Goal: Download file/media

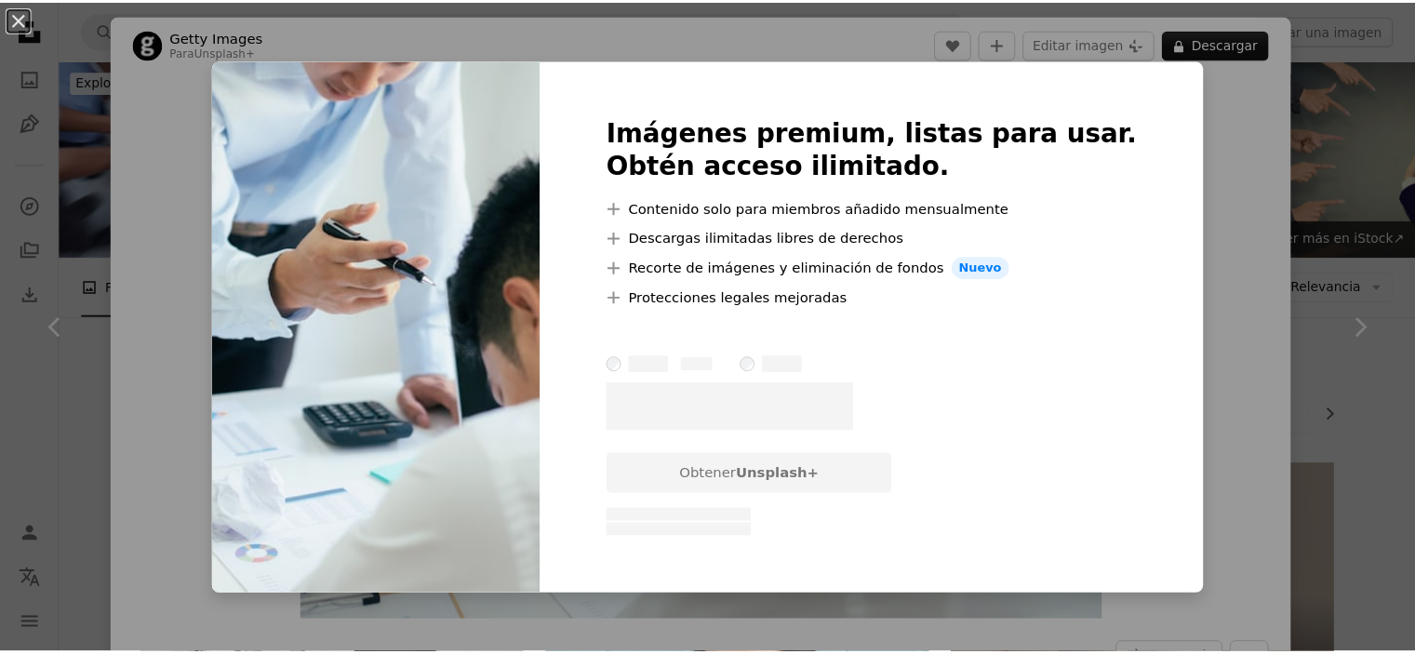
scroll to position [930, 0]
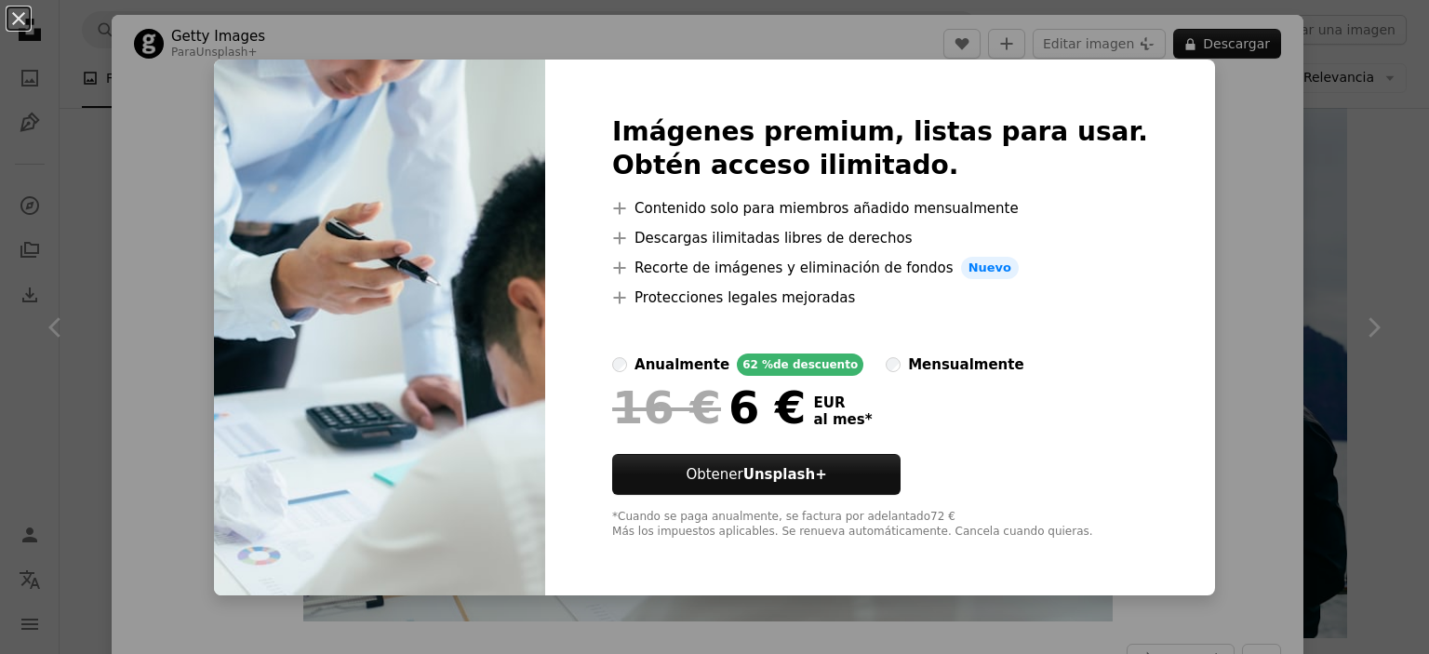
drag, startPoint x: 17, startPoint y: 13, endPoint x: 44, endPoint y: 1, distance: 29.6
click at [16, 12] on button "An X shape" at bounding box center [18, 18] width 22 height 22
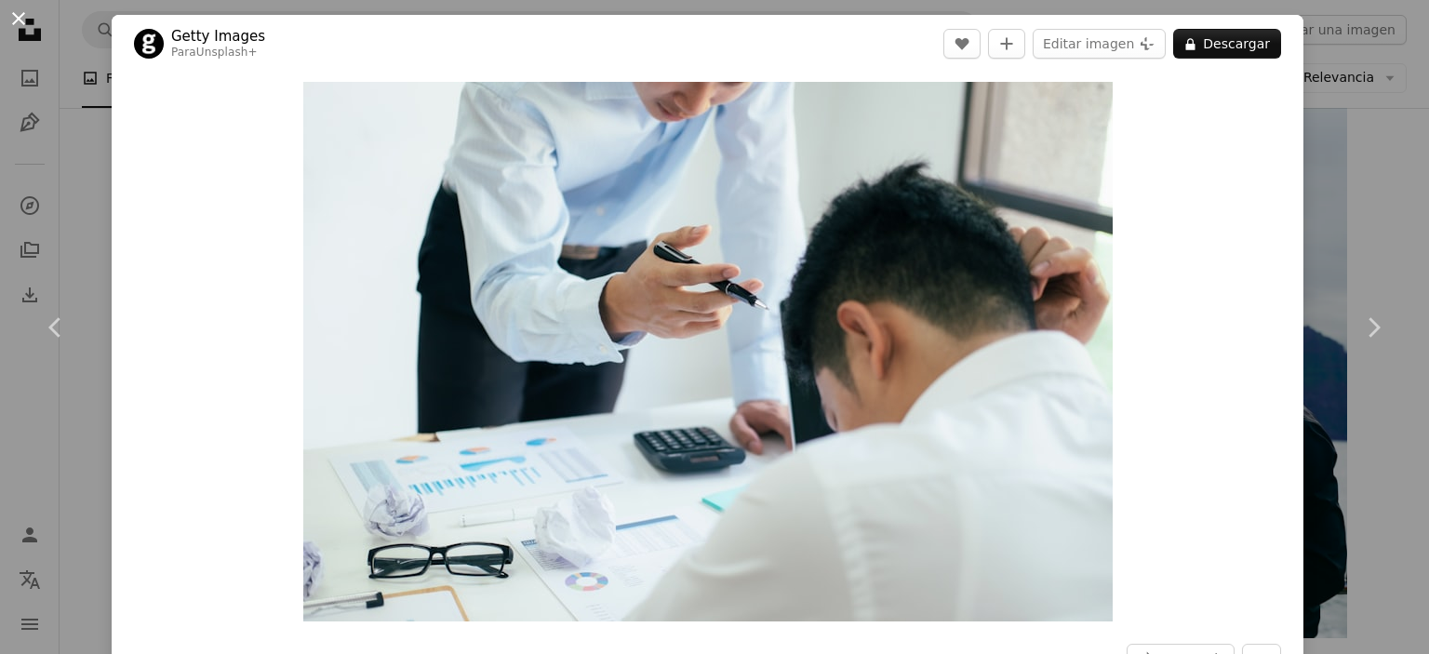
click at [17, 12] on button "An X shape" at bounding box center [18, 18] width 22 height 22
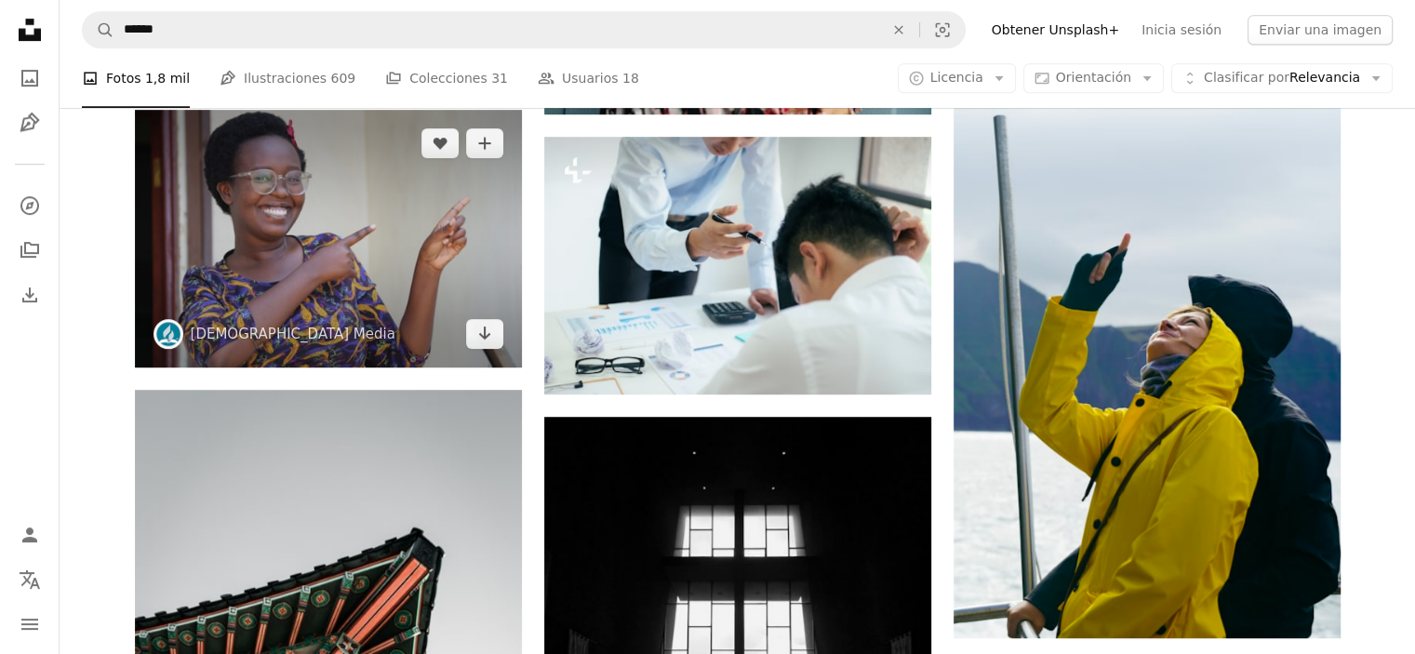
scroll to position [651, 0]
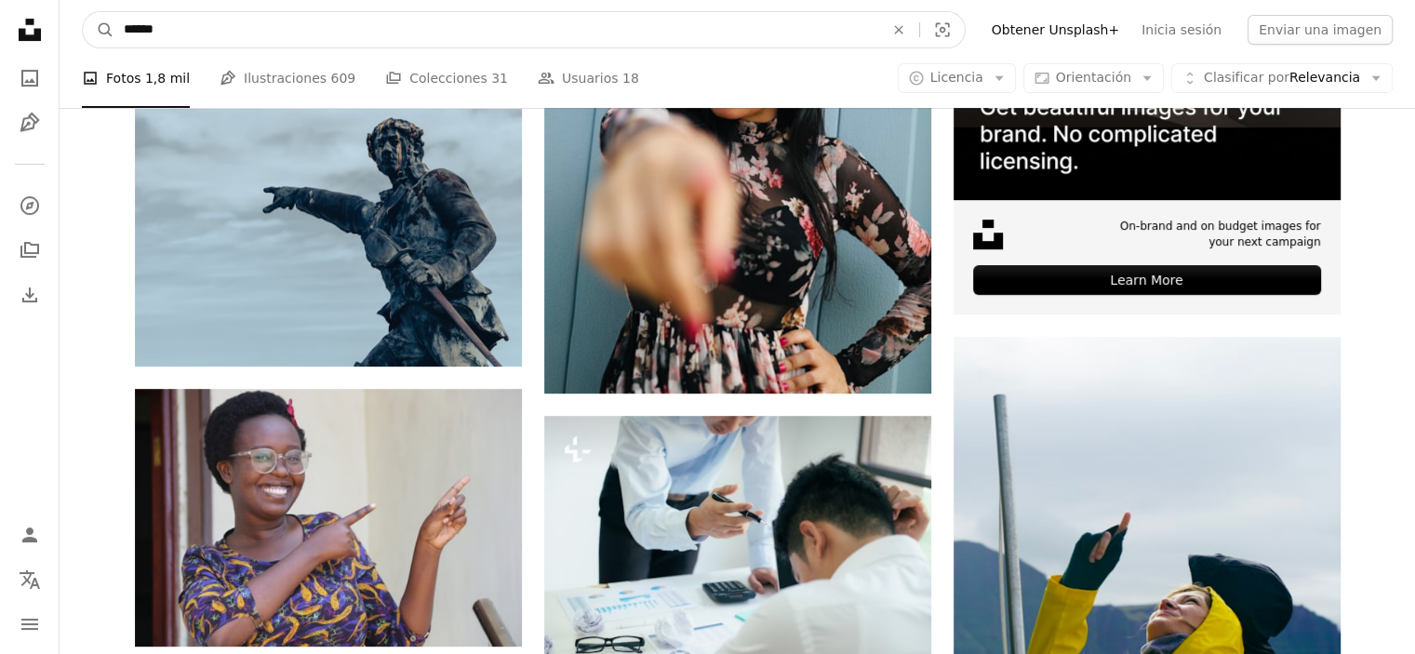
drag, startPoint x: 170, startPoint y: 32, endPoint x: 48, endPoint y: 23, distance: 122.1
type input "*******"
click at [83, 12] on button "A magnifying glass" at bounding box center [99, 29] width 32 height 35
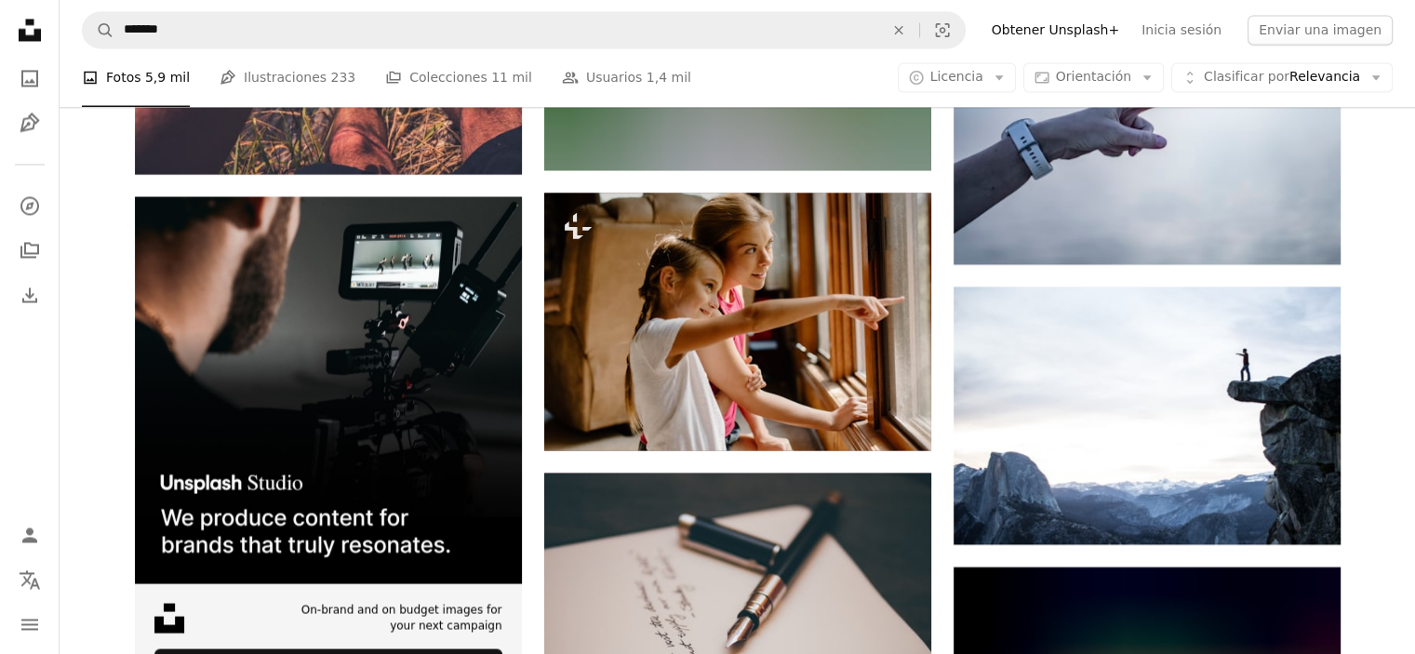
scroll to position [3069, 0]
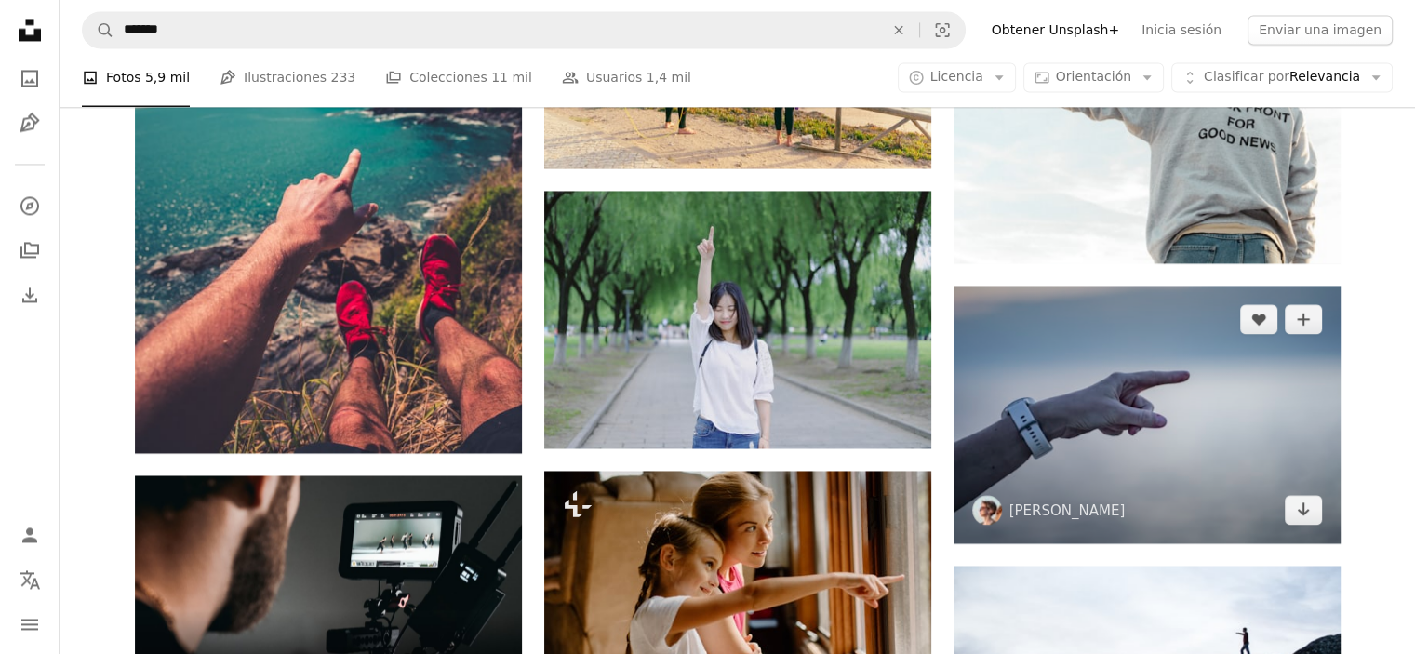
click at [1170, 438] on img at bounding box center [1146, 415] width 387 height 258
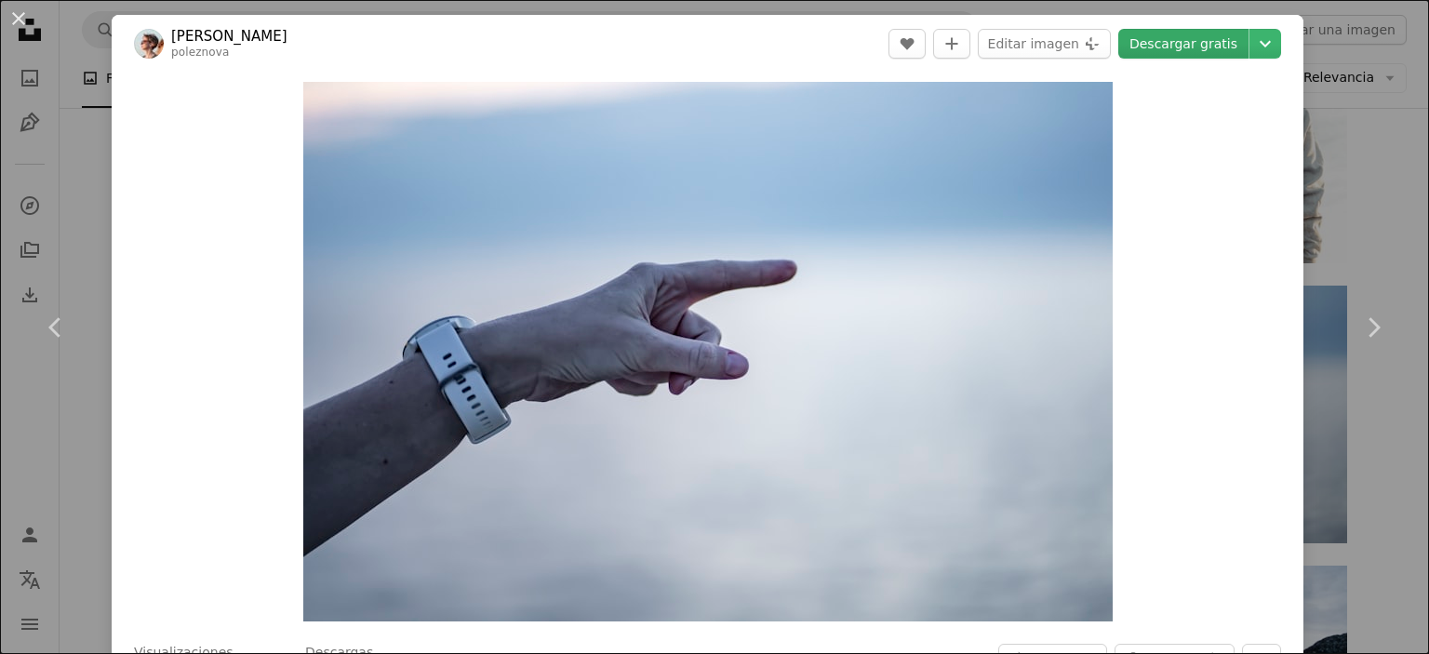
click at [1131, 44] on link "Descargar gratis" at bounding box center [1183, 44] width 130 height 30
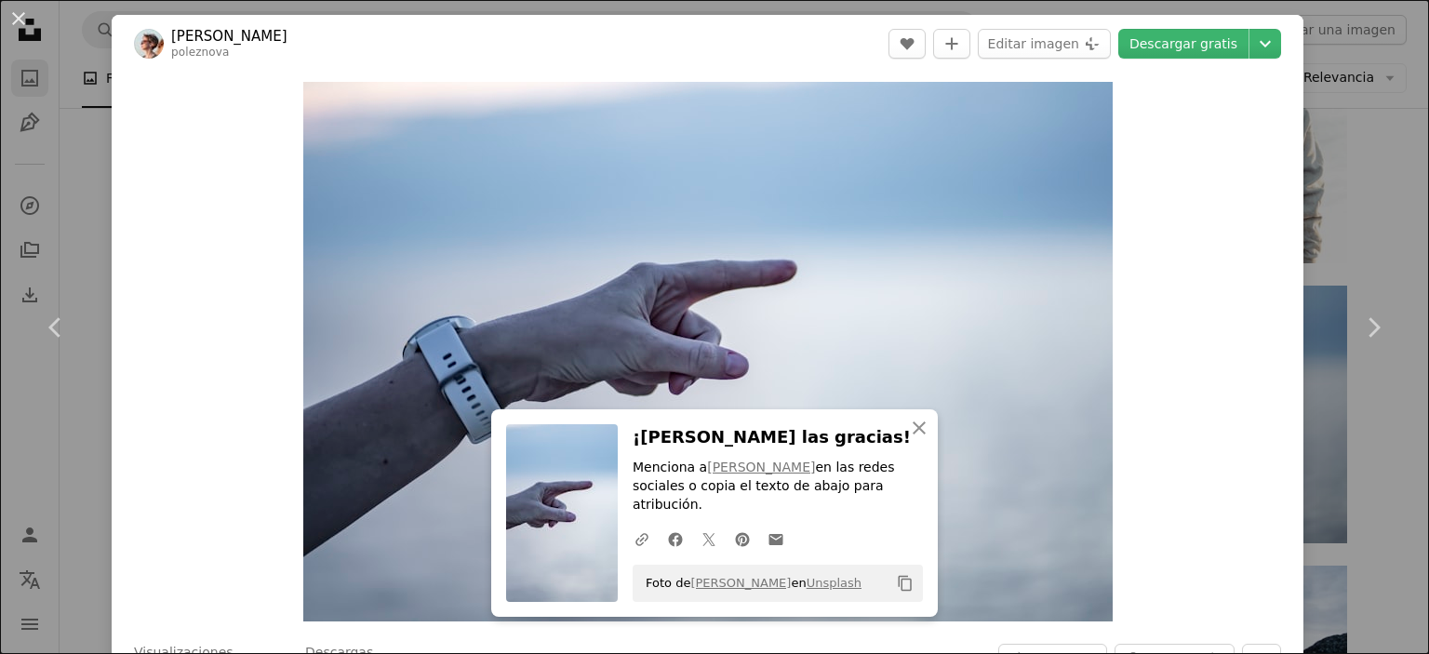
click at [14, 18] on button "An X shape" at bounding box center [18, 18] width 22 height 22
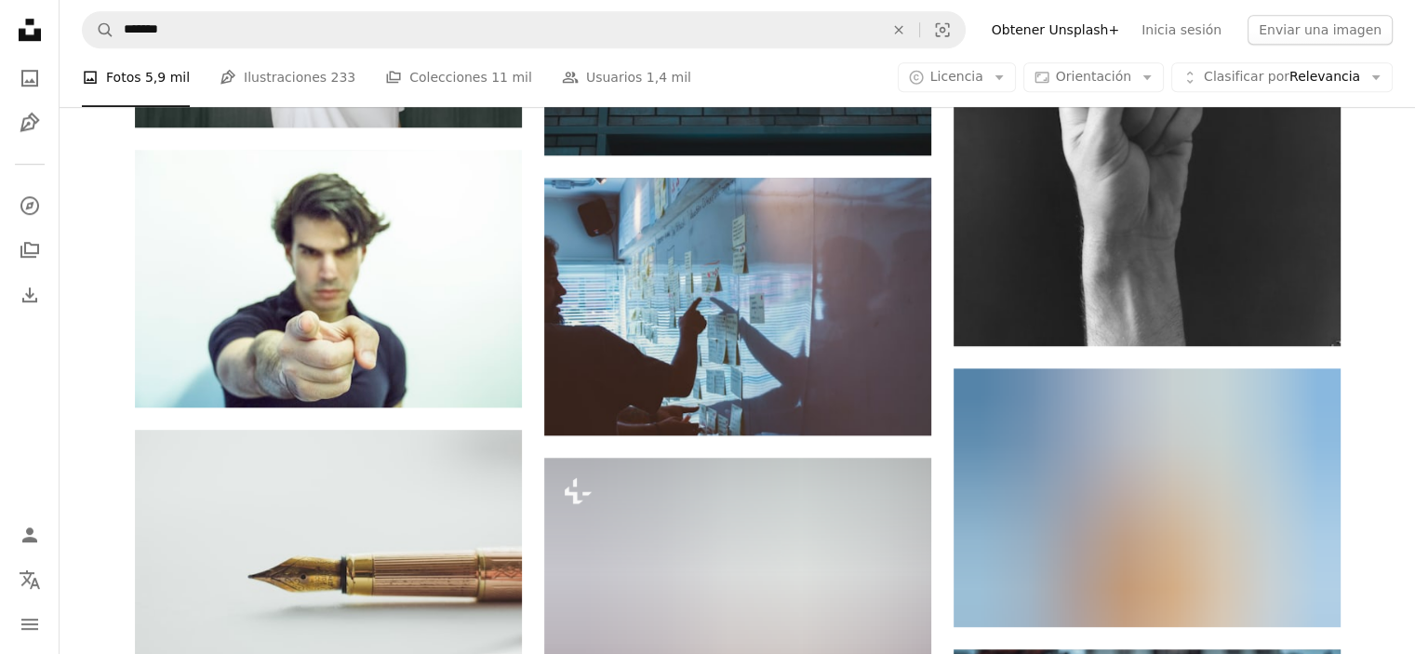
scroll to position [1209, 0]
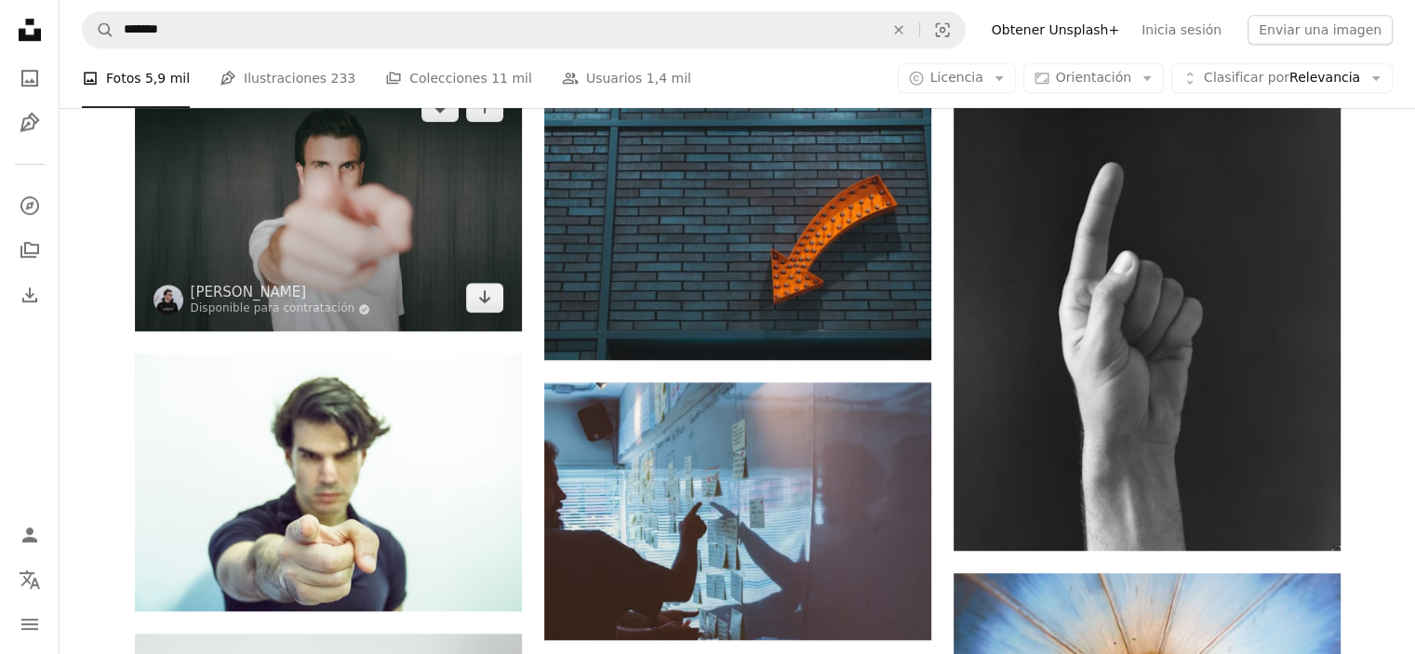
click at [348, 219] on img at bounding box center [328, 202] width 387 height 258
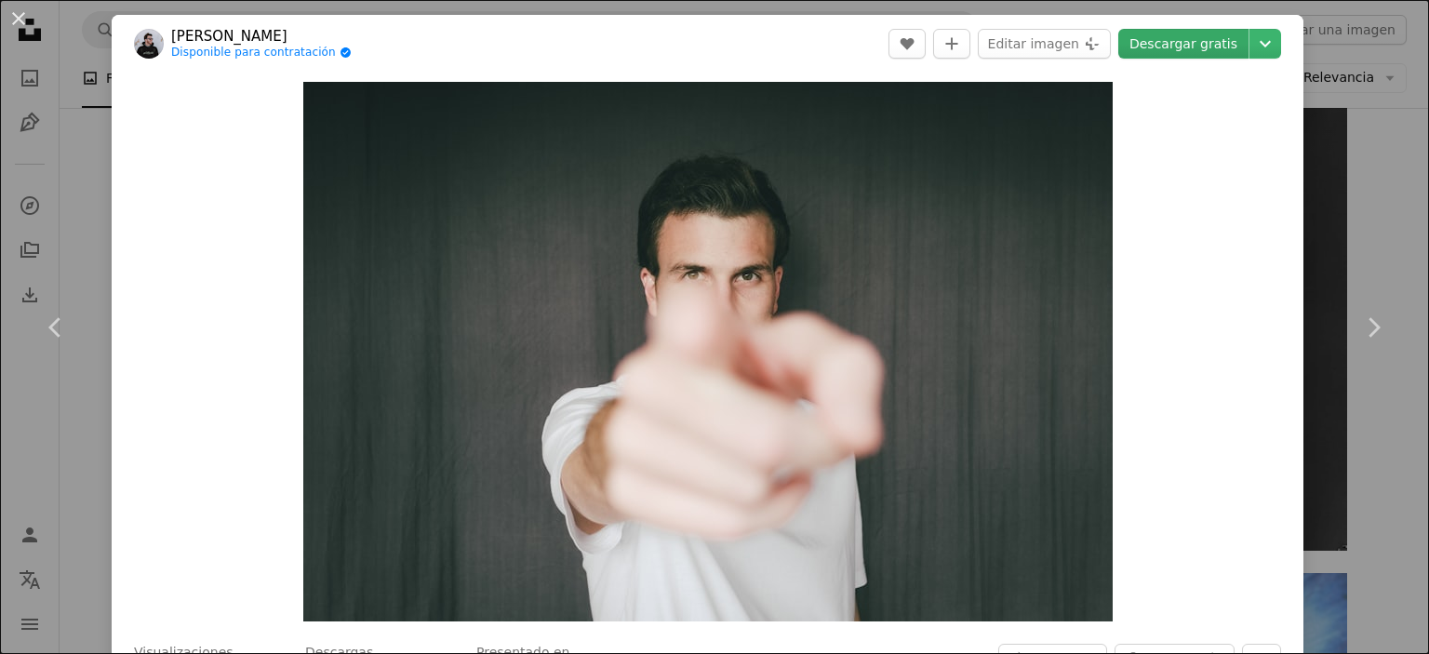
click at [1194, 36] on link "Descargar gratis" at bounding box center [1183, 44] width 130 height 30
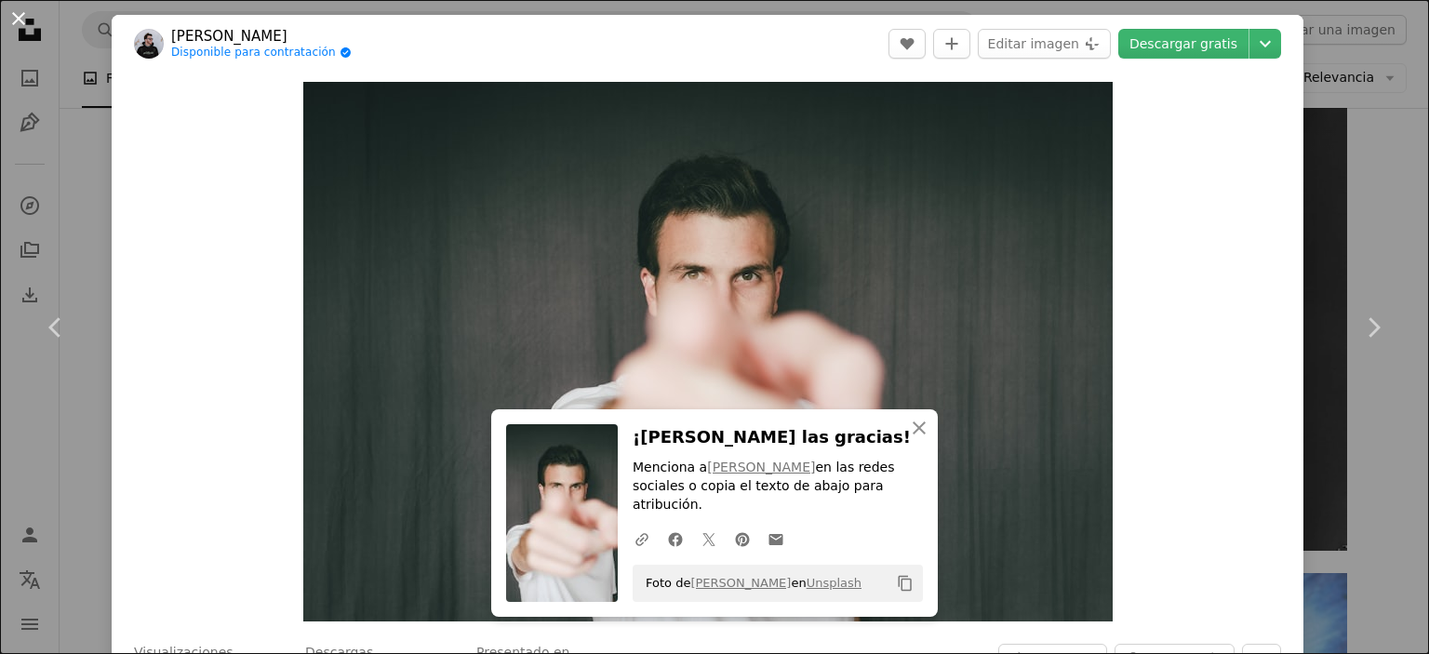
drag, startPoint x: 16, startPoint y: 14, endPoint x: 148, endPoint y: 1, distance: 132.7
click at [17, 14] on button "An X shape" at bounding box center [18, 18] width 22 height 22
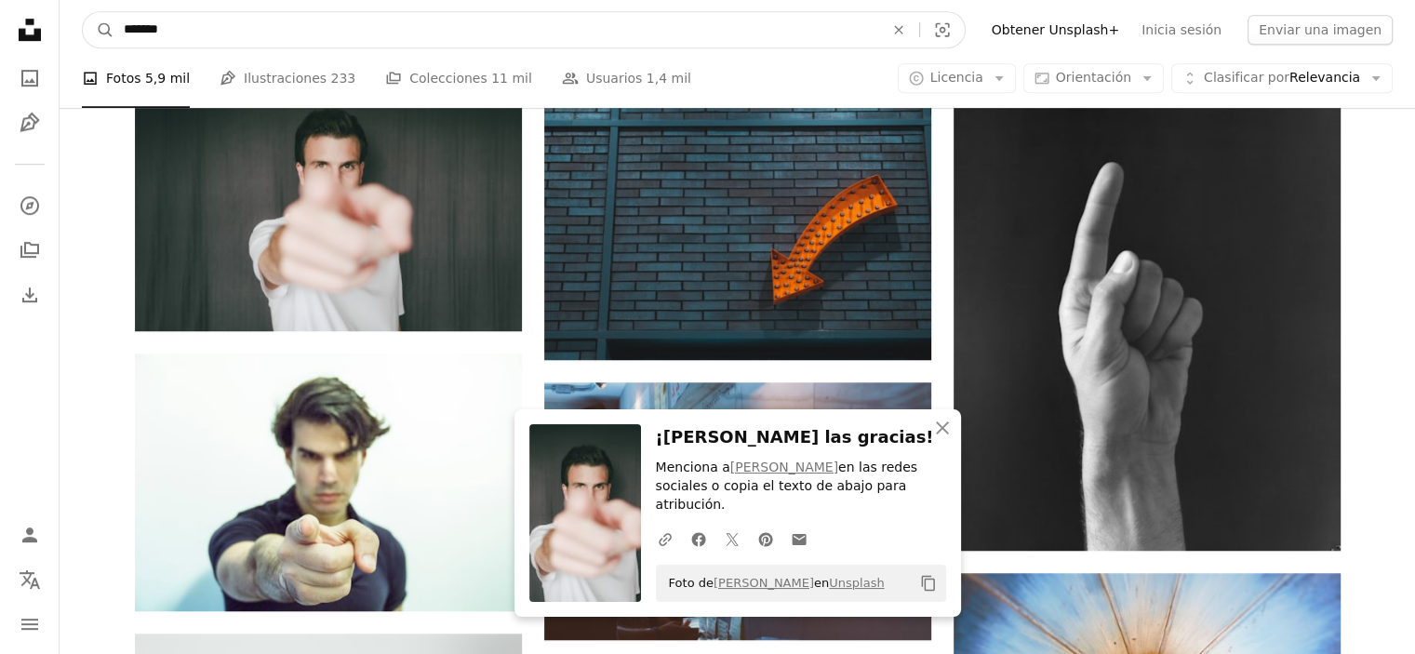
drag, startPoint x: 163, startPoint y: 25, endPoint x: 17, endPoint y: 28, distance: 146.1
click at [68, 21] on nav "A magnifying glass ******* An X shape Visual search Filters Obtener Unsplash+ I…" at bounding box center [737, 30] width 1355 height 60
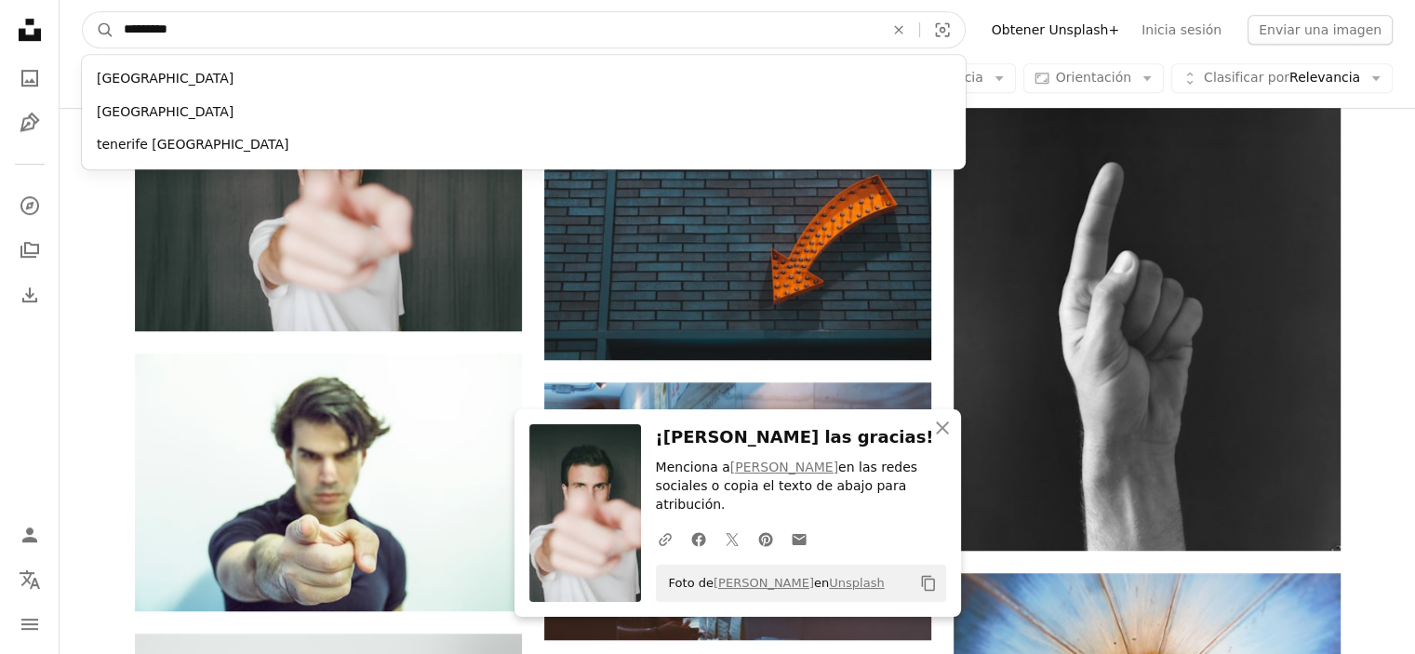
type input "*********"
click at [83, 12] on button "A magnifying glass" at bounding box center [99, 29] width 32 height 35
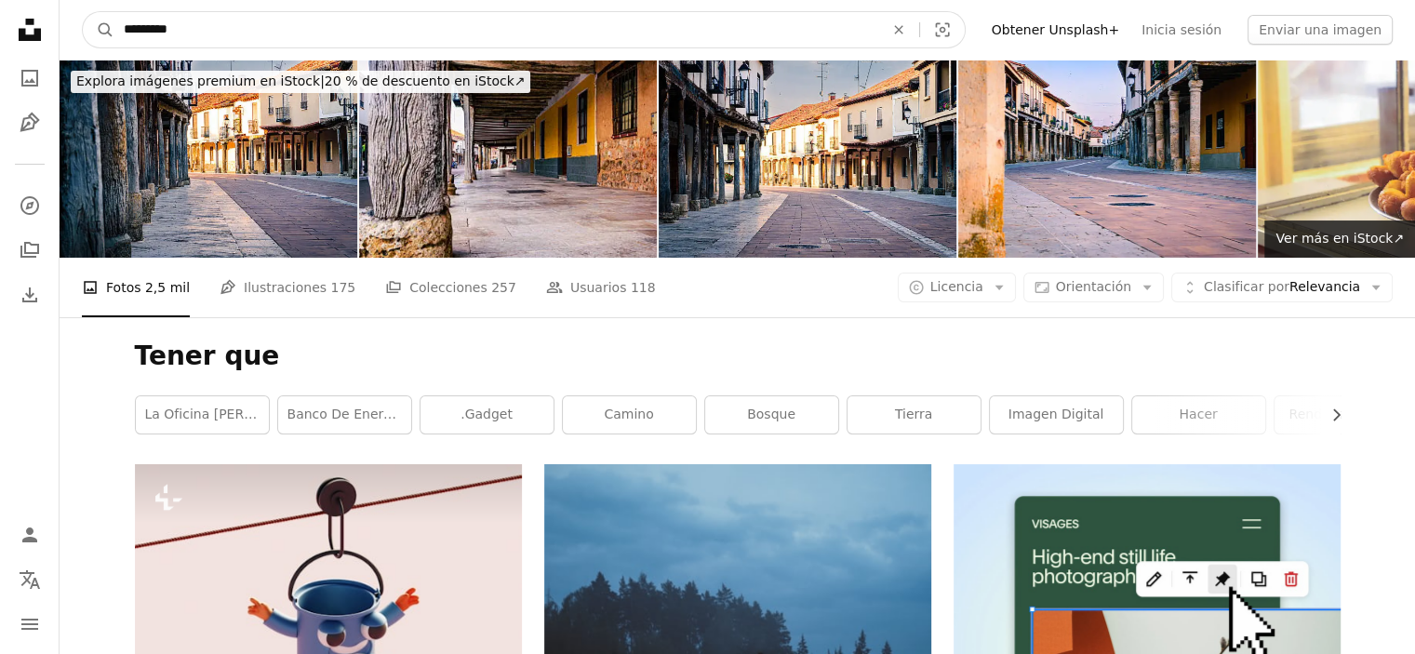
drag, startPoint x: 187, startPoint y: 33, endPoint x: 5, endPoint y: 27, distance: 182.4
type input "**********"
click button "A magnifying glass" at bounding box center [99, 29] width 32 height 35
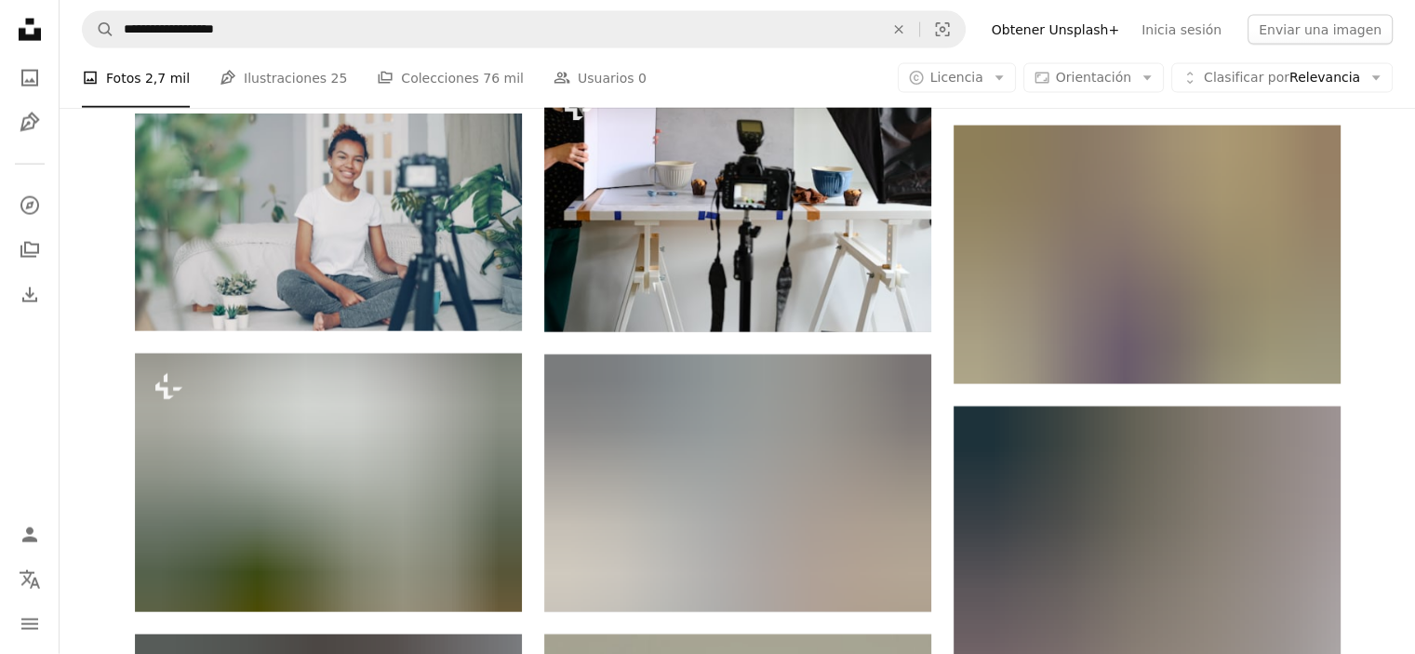
scroll to position [4279, 0]
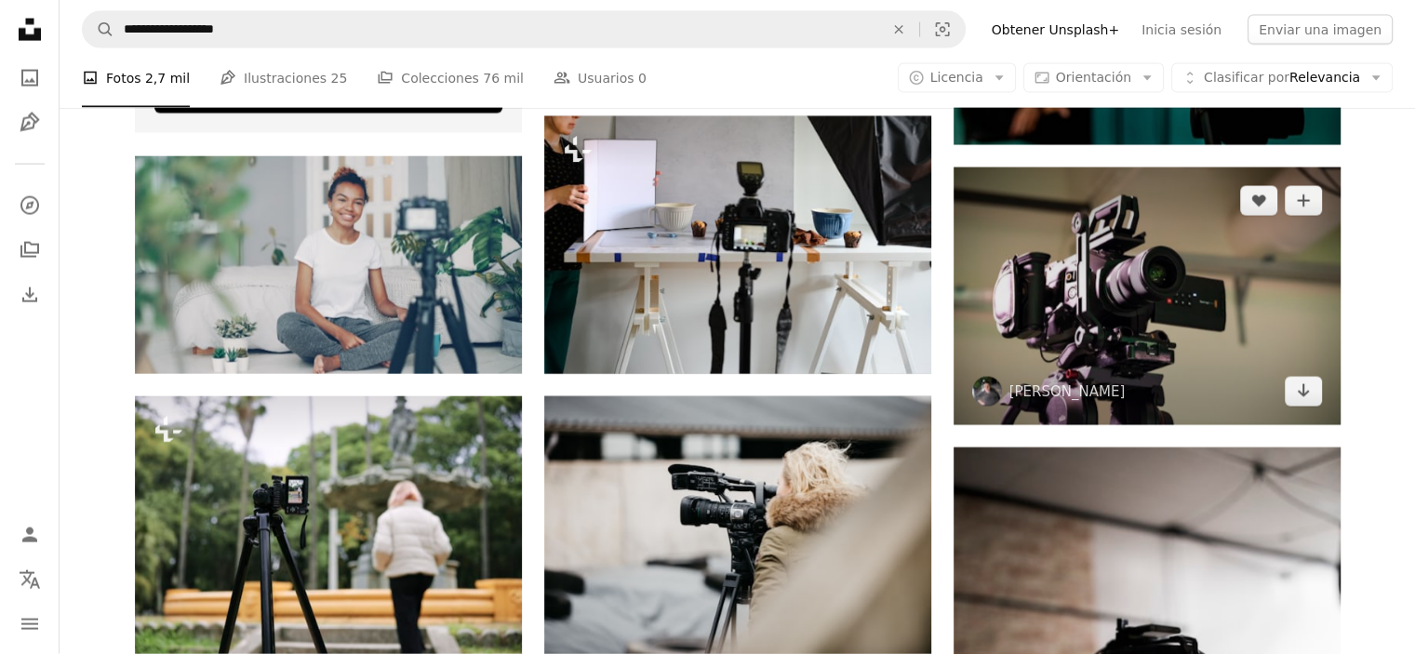
click at [1165, 296] on img at bounding box center [1146, 296] width 387 height 258
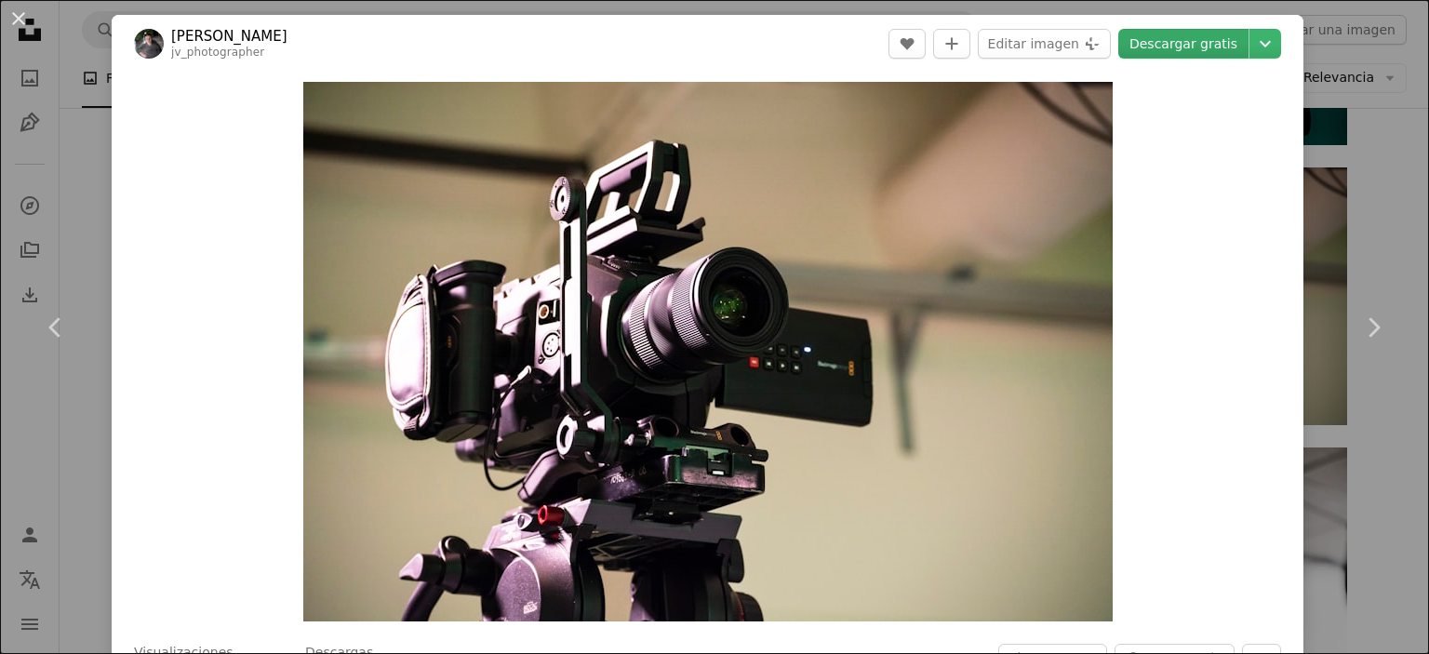
click at [1143, 51] on link "Descargar gratis" at bounding box center [1183, 44] width 130 height 30
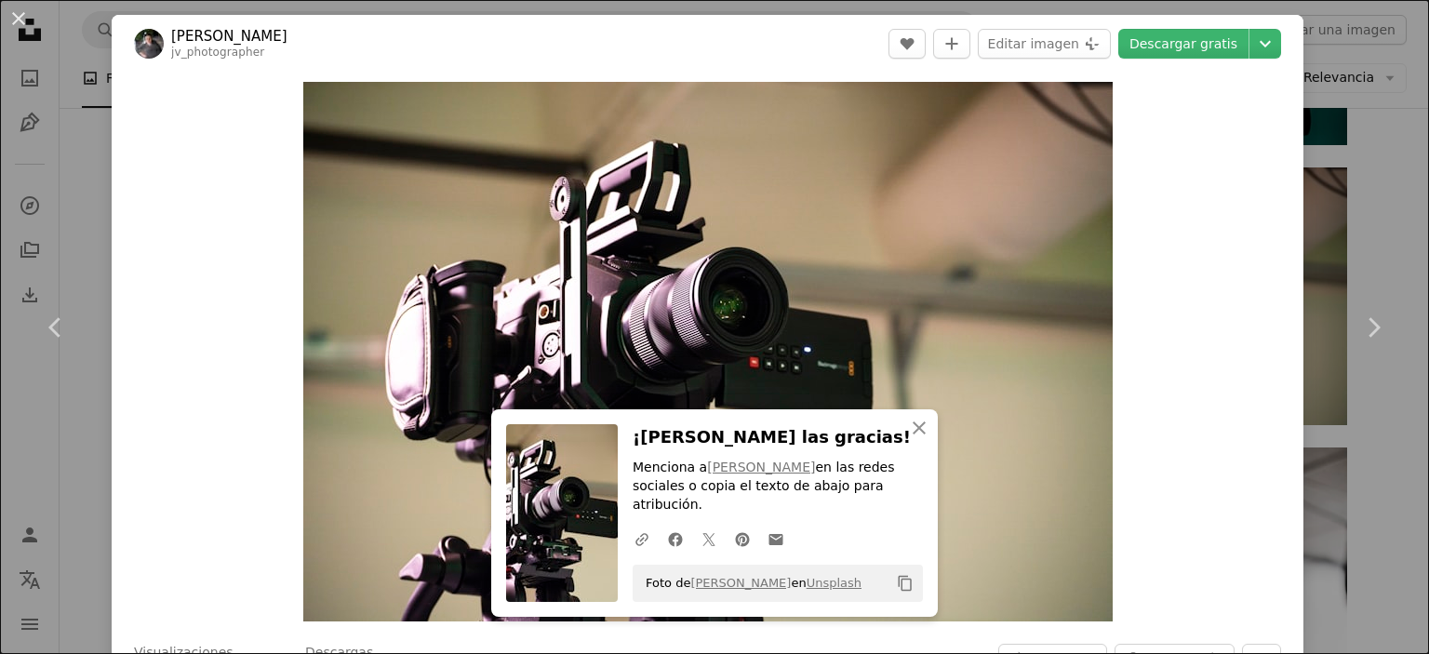
click at [16, 17] on button "An X shape" at bounding box center [18, 18] width 22 height 22
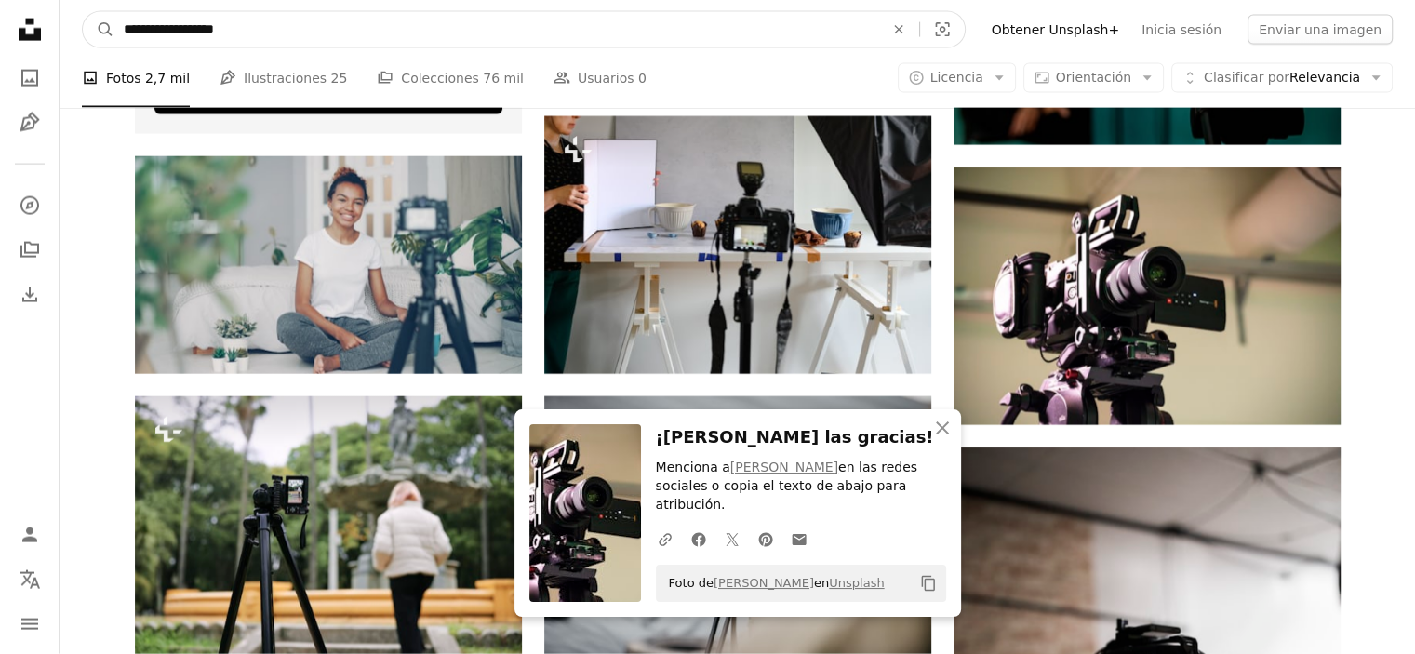
drag, startPoint x: 263, startPoint y: 31, endPoint x: 0, endPoint y: 21, distance: 263.4
click at [0, 21] on div "**********" at bounding box center [707, 67] width 1415 height 8692
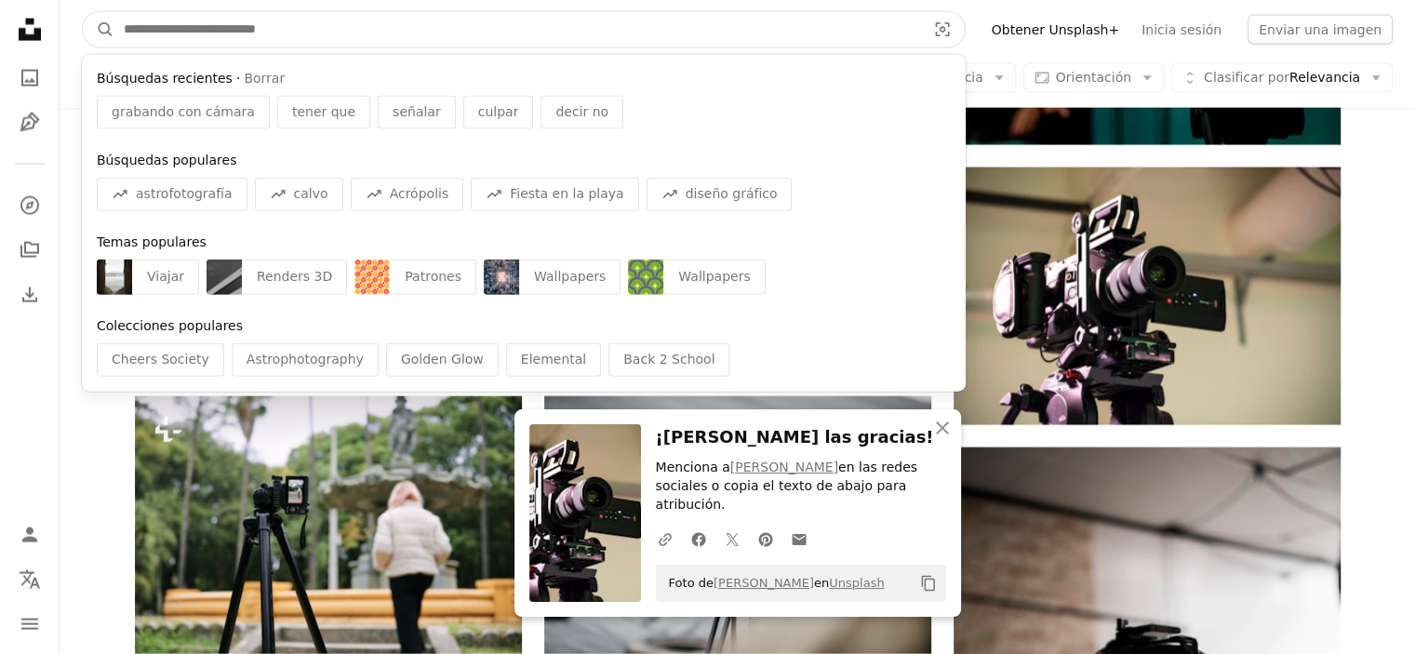
click at [222, 27] on input "Encuentra imágenes en todo el sitio" at bounding box center [516, 29] width 805 height 35
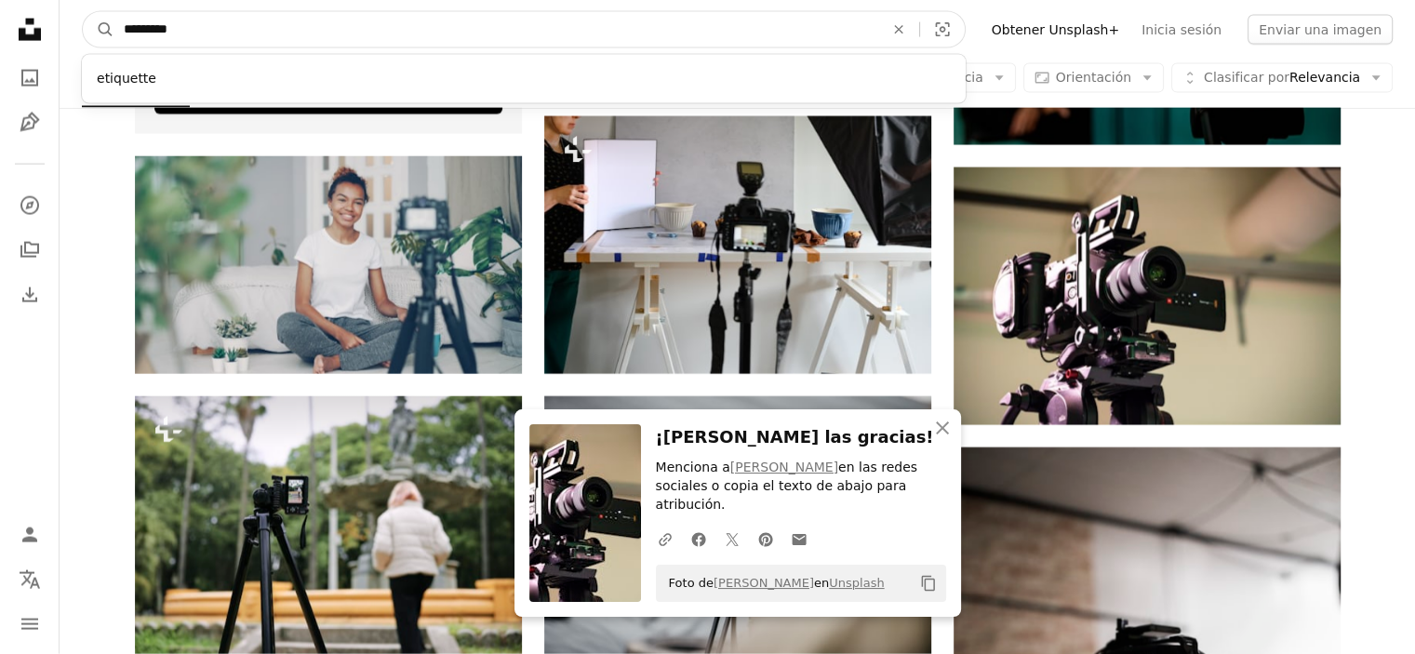
type input "*********"
click at [83, 12] on button "A magnifying glass" at bounding box center [99, 29] width 32 height 35
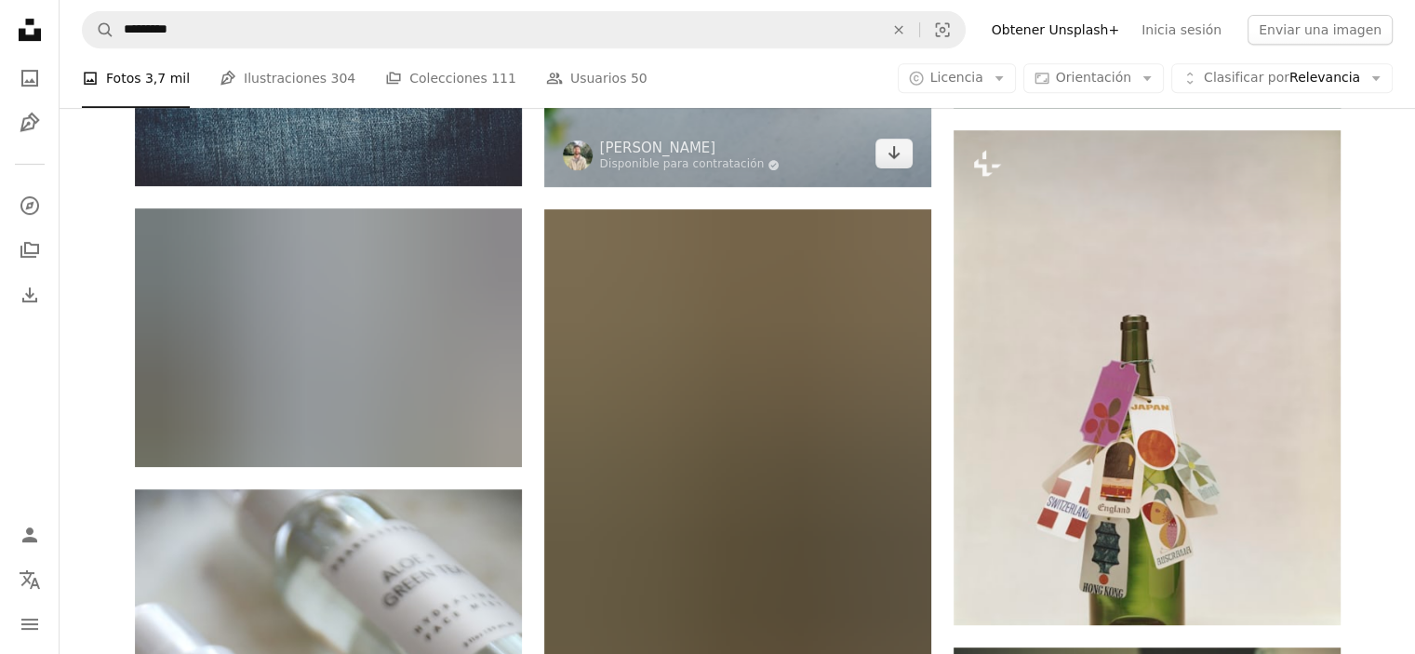
scroll to position [465, 0]
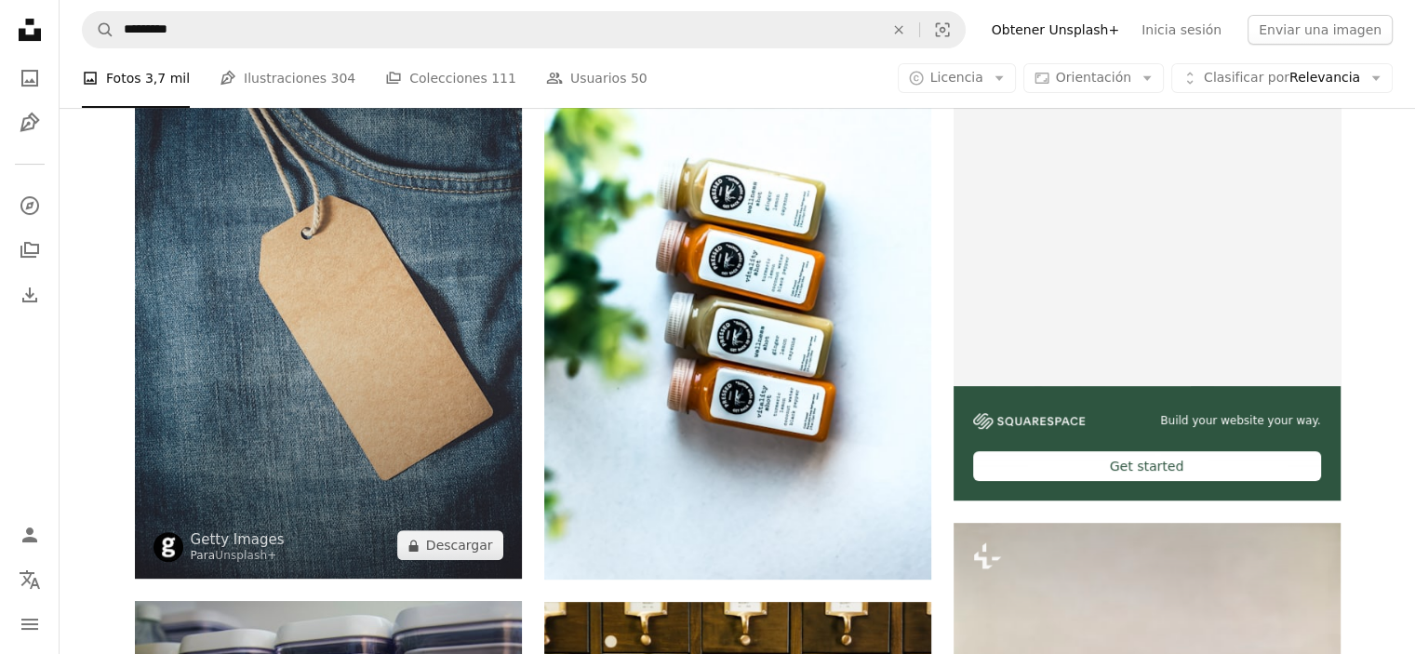
click at [379, 338] on img at bounding box center [328, 288] width 387 height 579
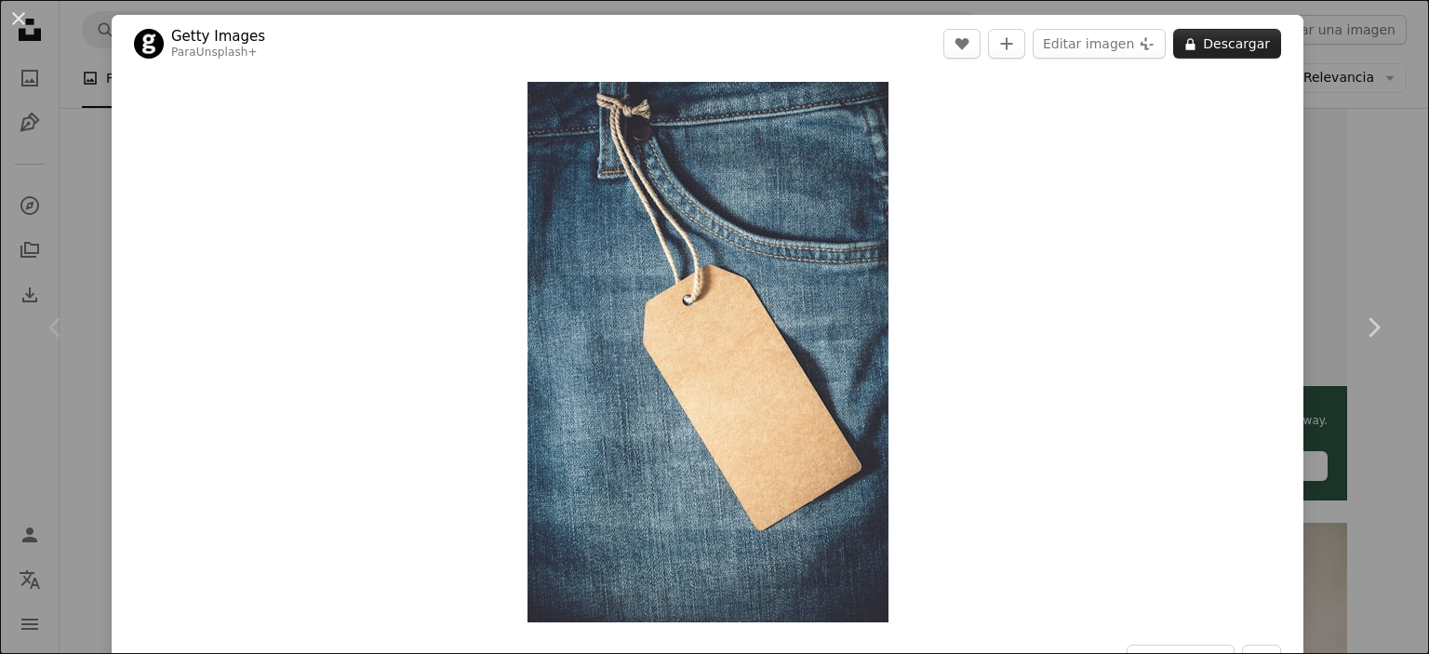
click at [1231, 42] on button "A lock Descargar" at bounding box center [1227, 44] width 108 height 30
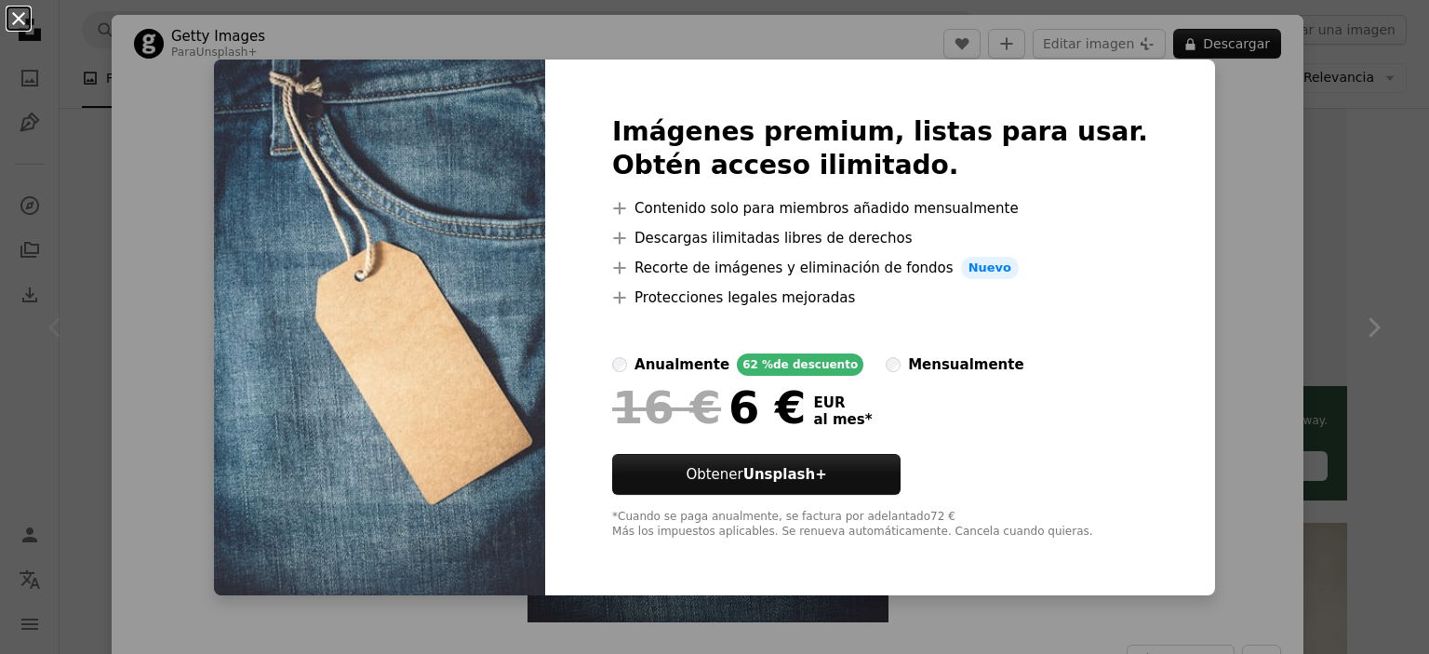
click at [17, 18] on button "An X shape" at bounding box center [18, 18] width 22 height 22
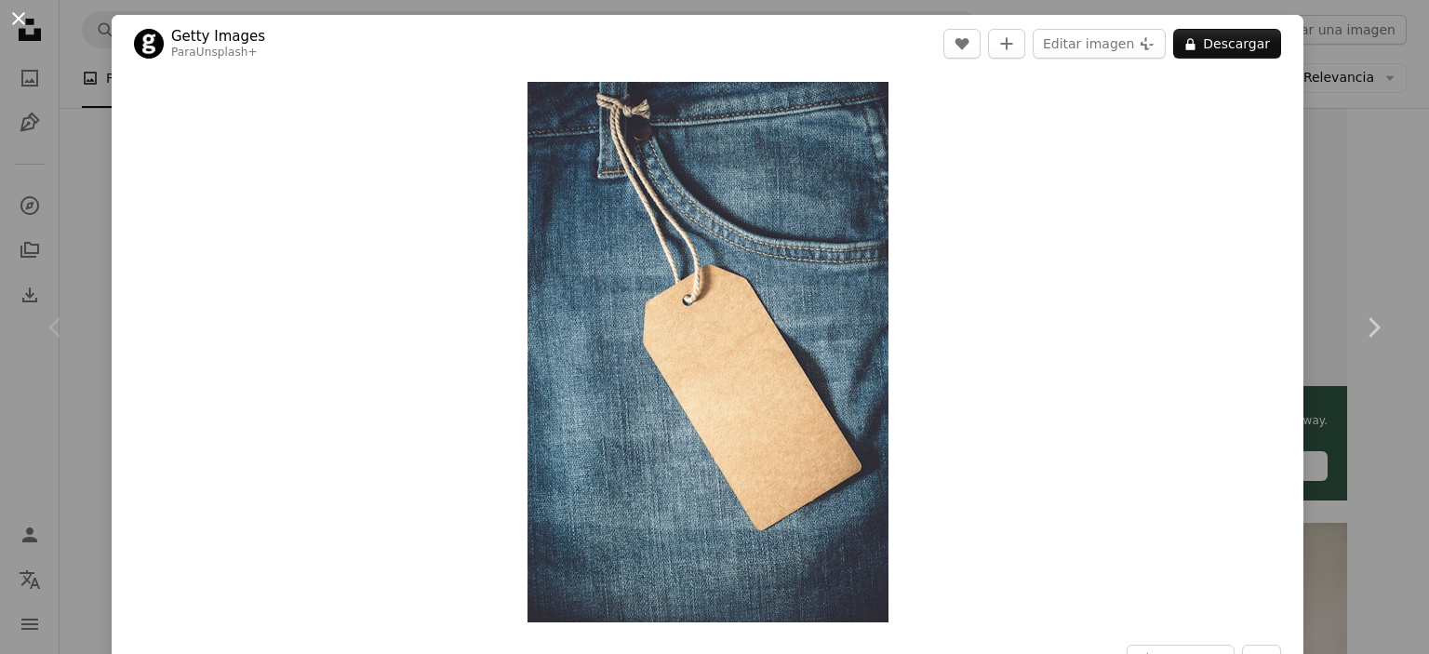
click at [10, 20] on button "An X shape" at bounding box center [18, 18] width 22 height 22
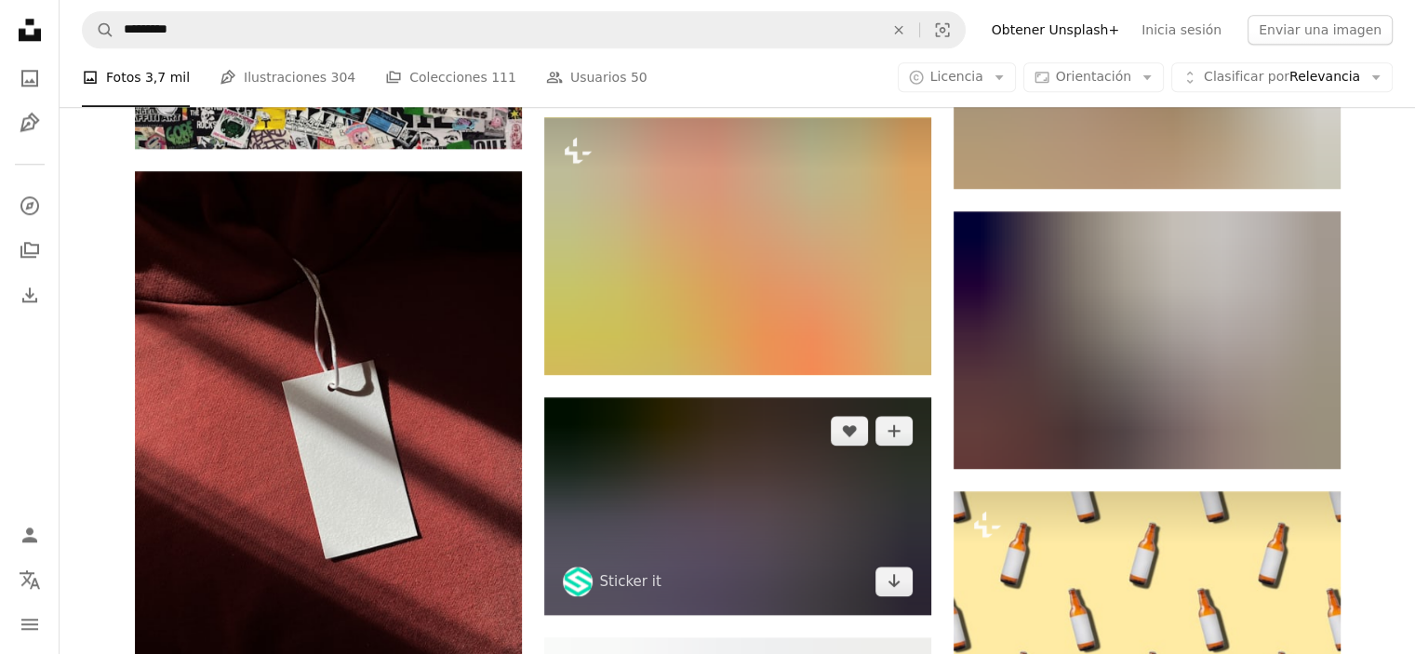
scroll to position [2325, 0]
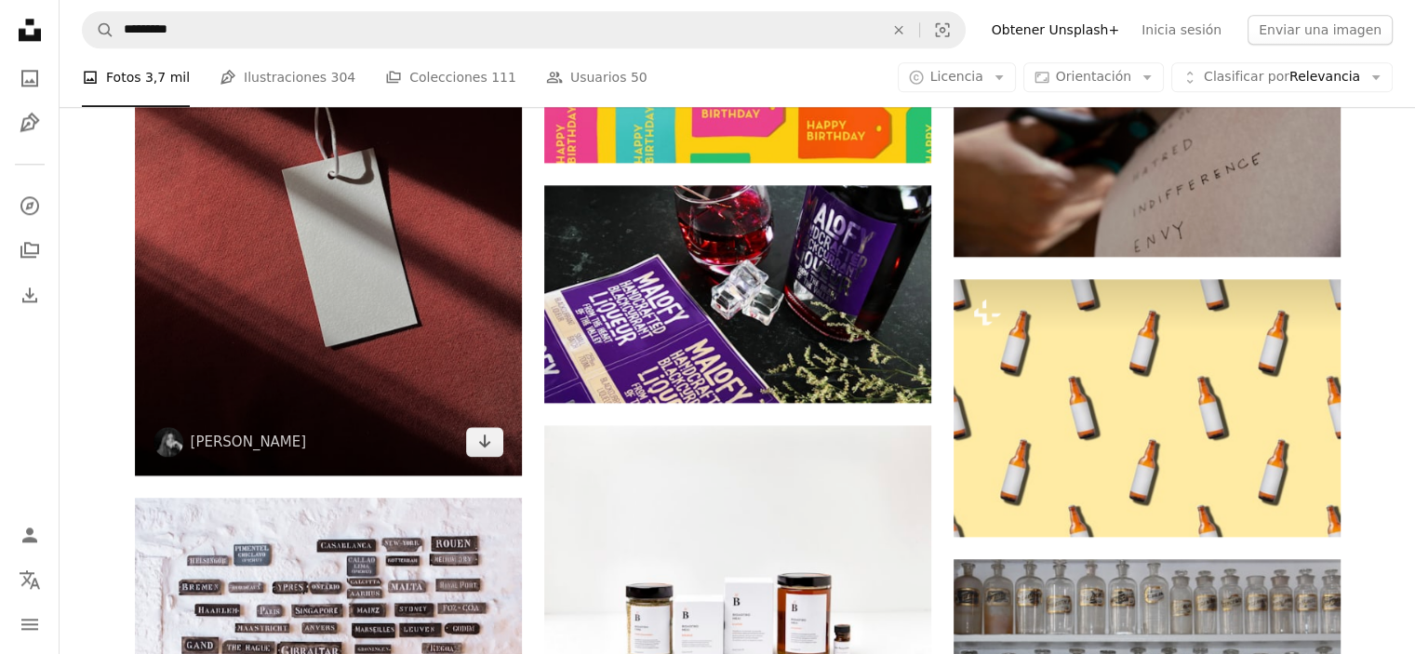
click at [324, 231] on img at bounding box center [328, 217] width 387 height 516
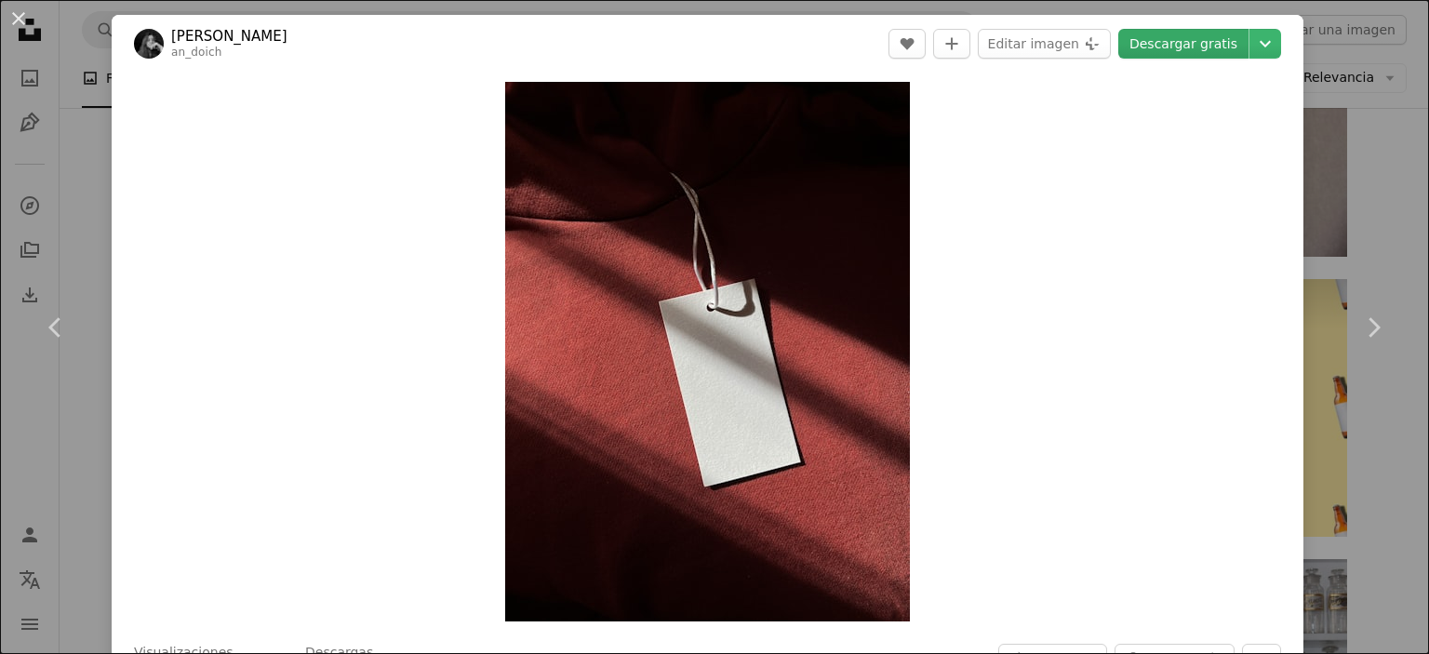
click at [1190, 31] on link "Descargar gratis" at bounding box center [1183, 44] width 130 height 30
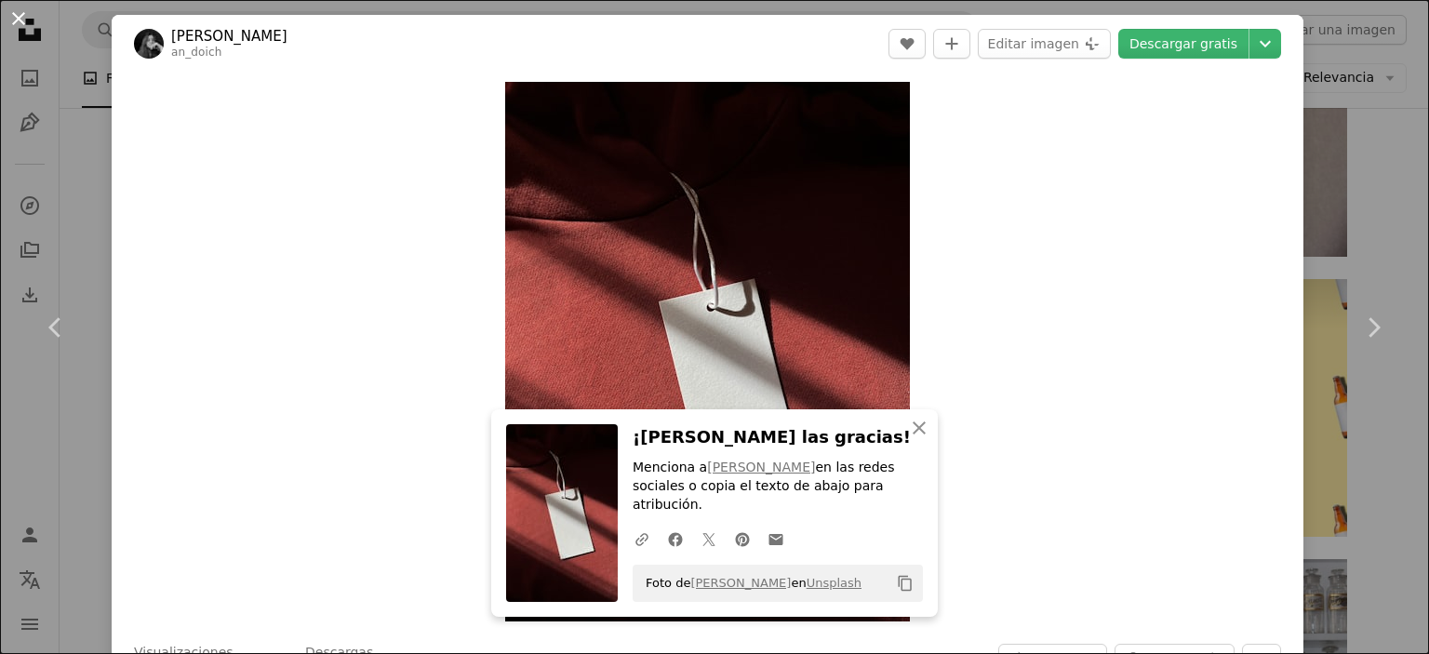
click at [15, 20] on button "An X shape" at bounding box center [18, 18] width 22 height 22
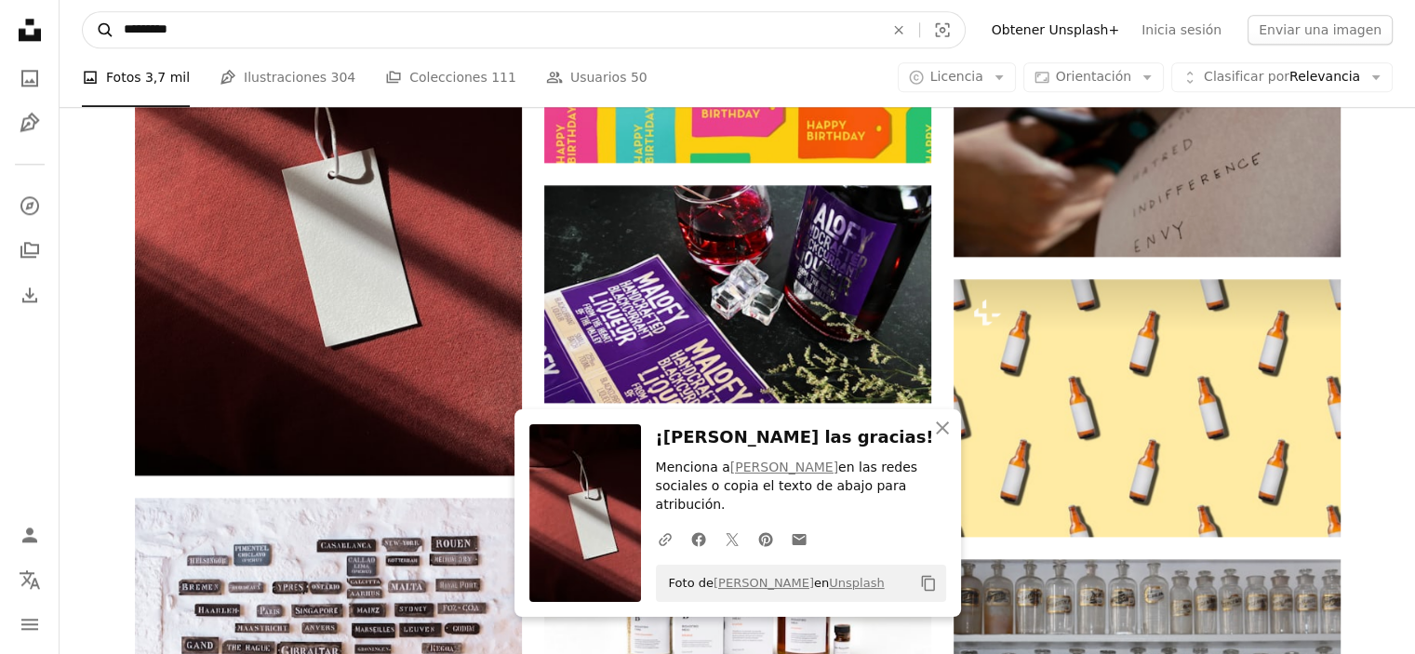
drag, startPoint x: 214, startPoint y: 34, endPoint x: 100, endPoint y: 29, distance: 114.5
click at [100, 29] on form "A magnifying glass ********* An X shape Visual search" at bounding box center [524, 29] width 884 height 37
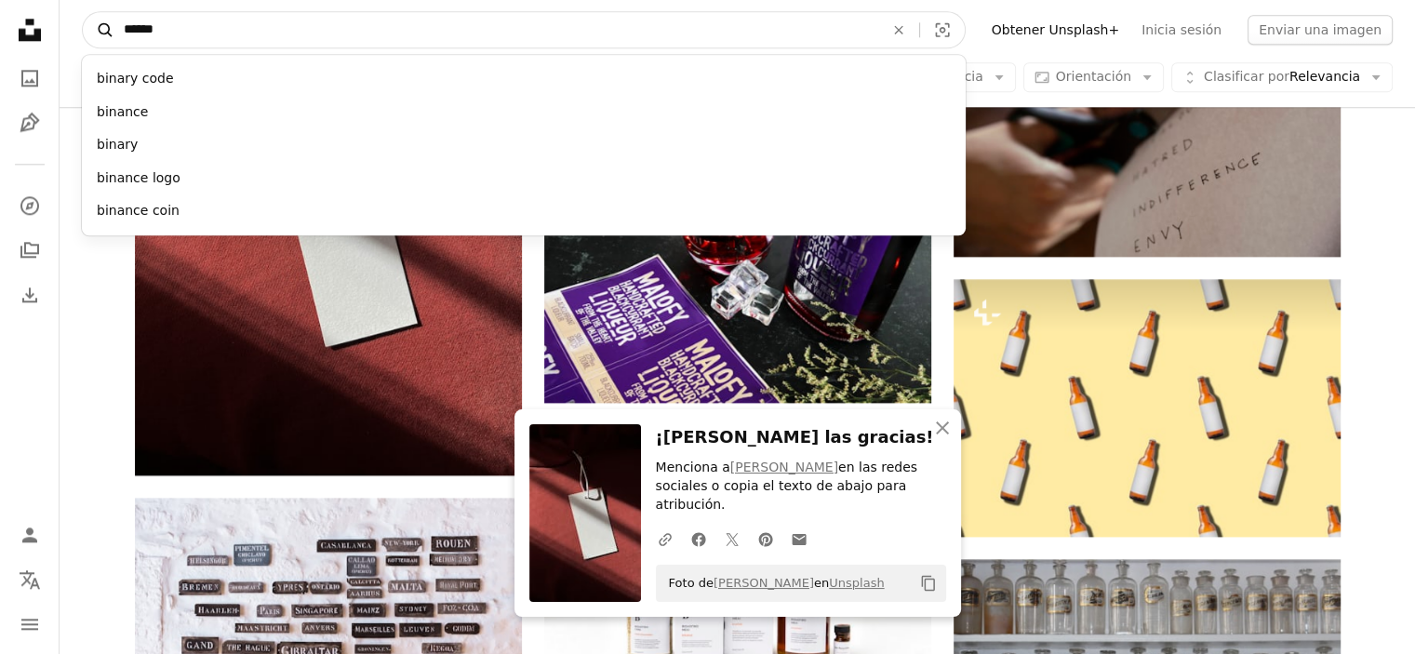
type input "*******"
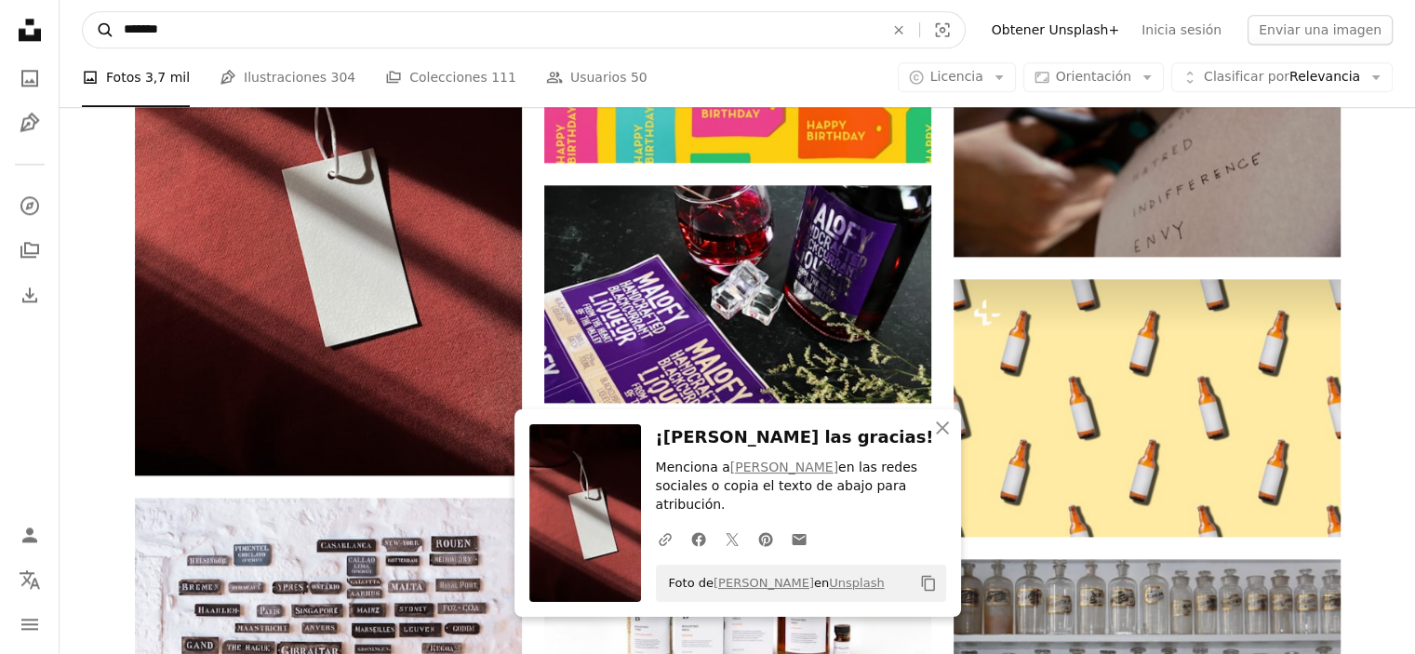
click button "A magnifying glass" at bounding box center [99, 29] width 32 height 35
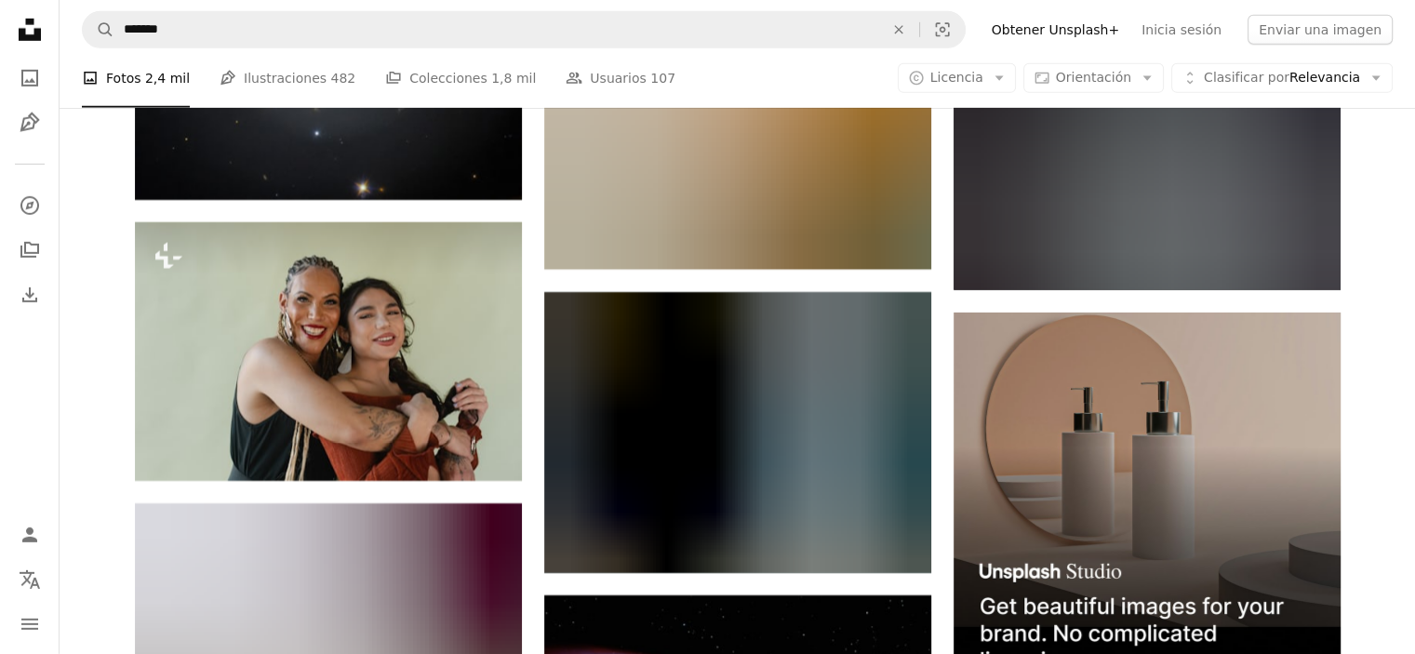
scroll to position [6325, 0]
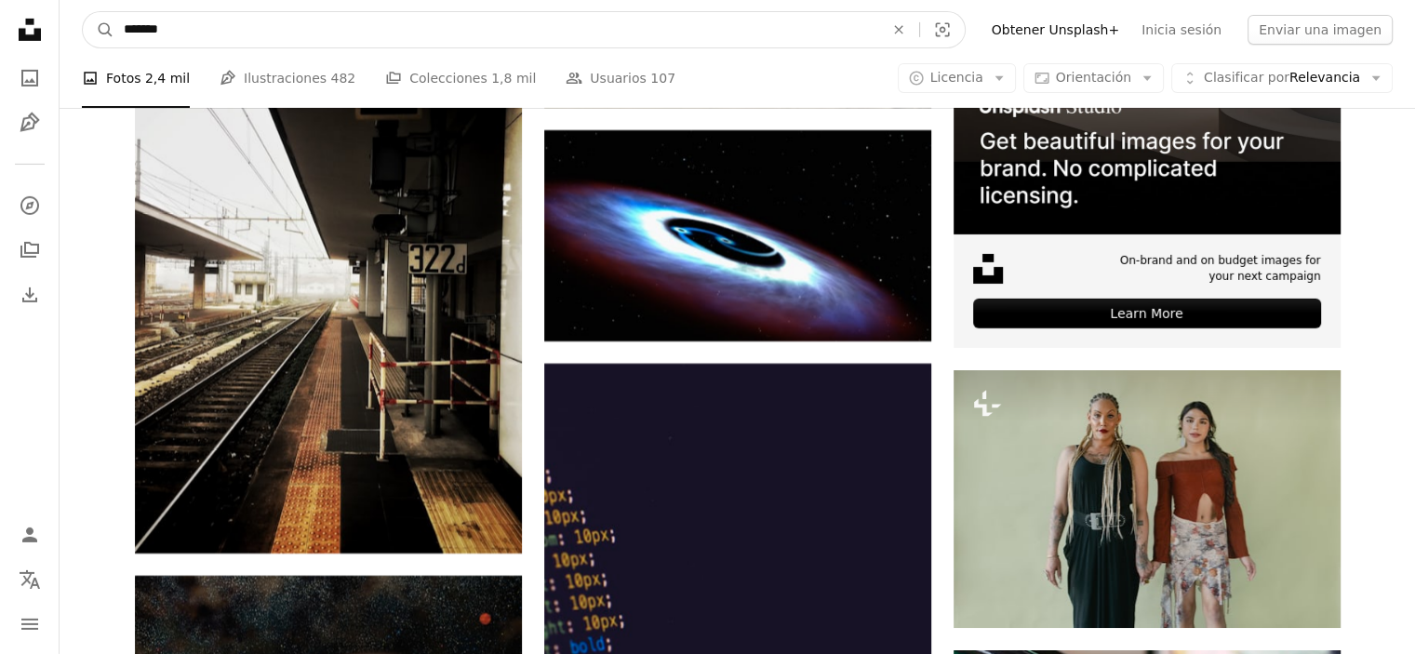
drag, startPoint x: 223, startPoint y: 29, endPoint x: 9, endPoint y: 12, distance: 214.6
type input "**********"
click at [83, 12] on button "A magnifying glass" at bounding box center [99, 29] width 32 height 35
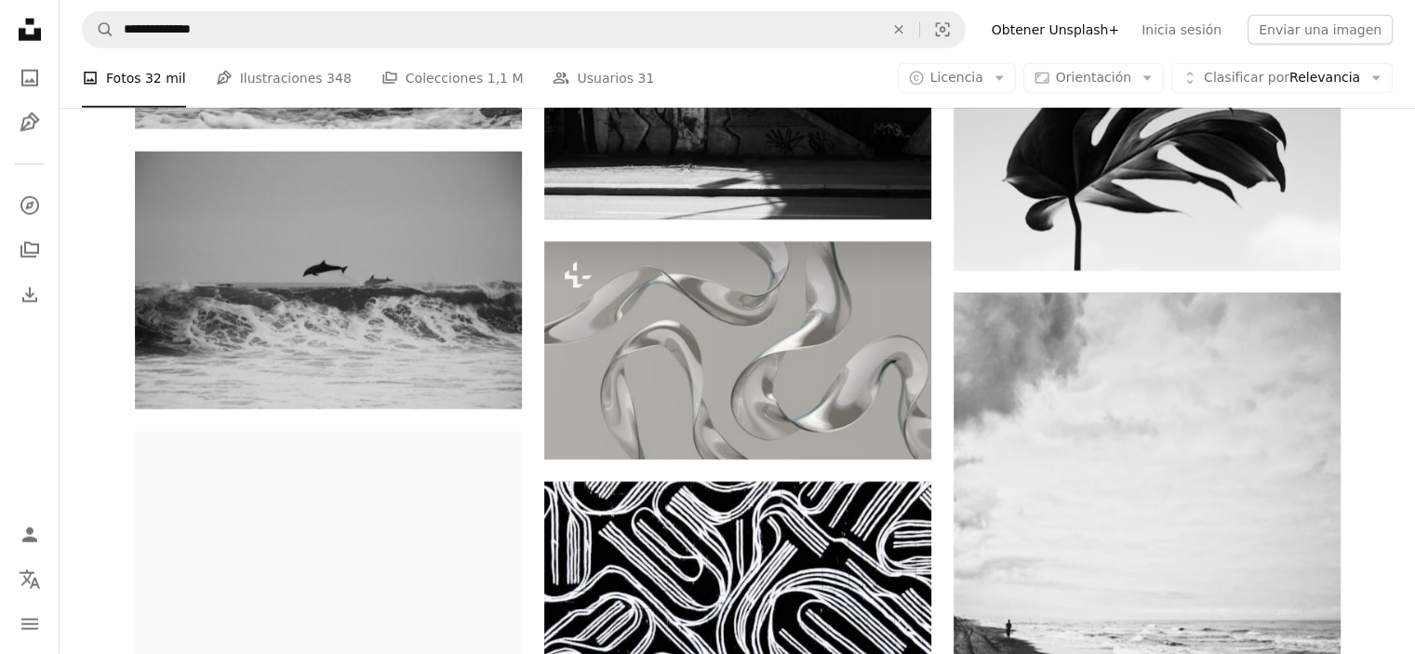
scroll to position [4930, 0]
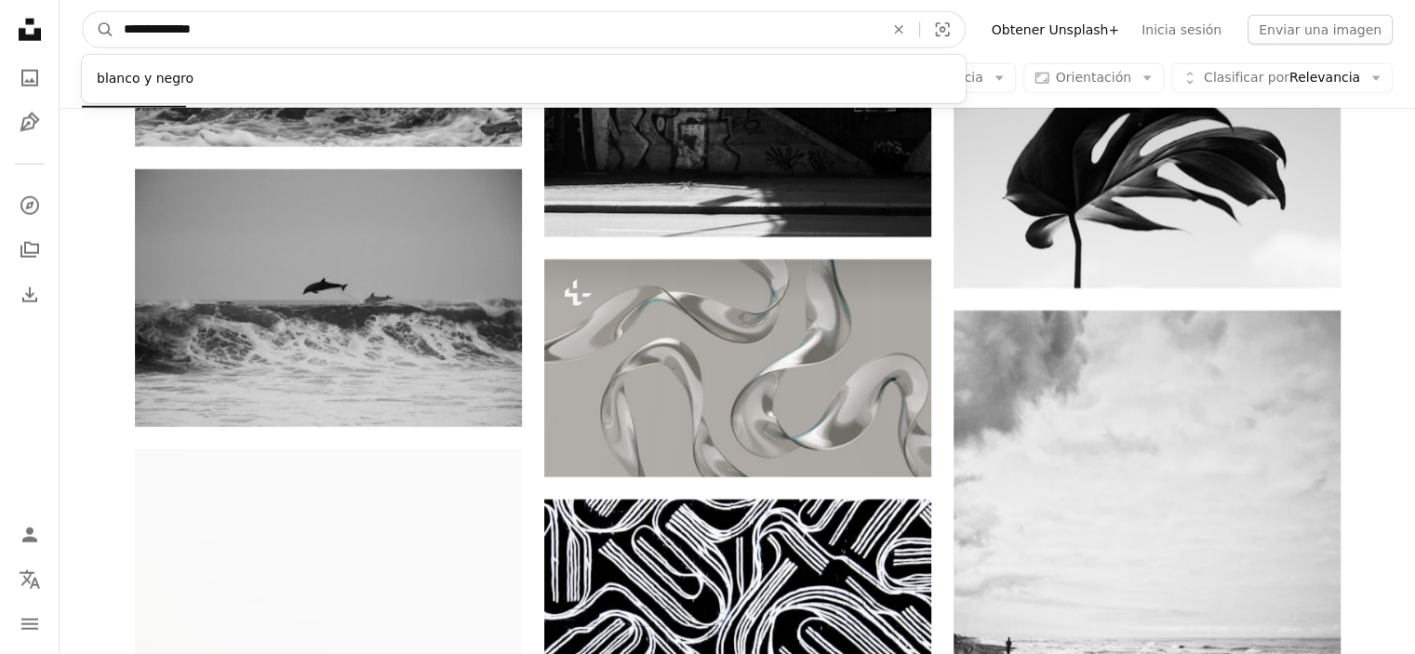
drag, startPoint x: 223, startPoint y: 29, endPoint x: 59, endPoint y: 33, distance: 164.7
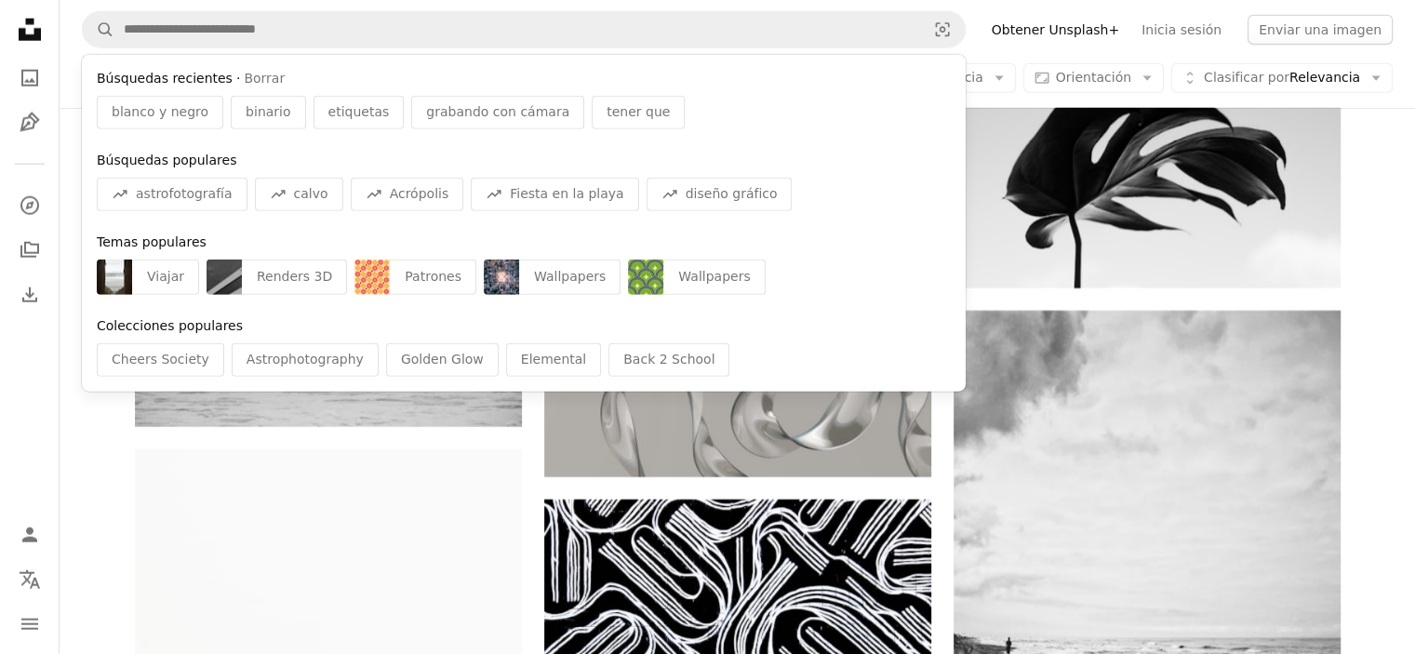
click at [1394, 148] on div "Plus sign for Unsplash+ A heart A plus sign [PERSON_NAME] Para Unsplash+ A lock…" at bounding box center [737, 182] width 1355 height 9297
